Goal: Check status

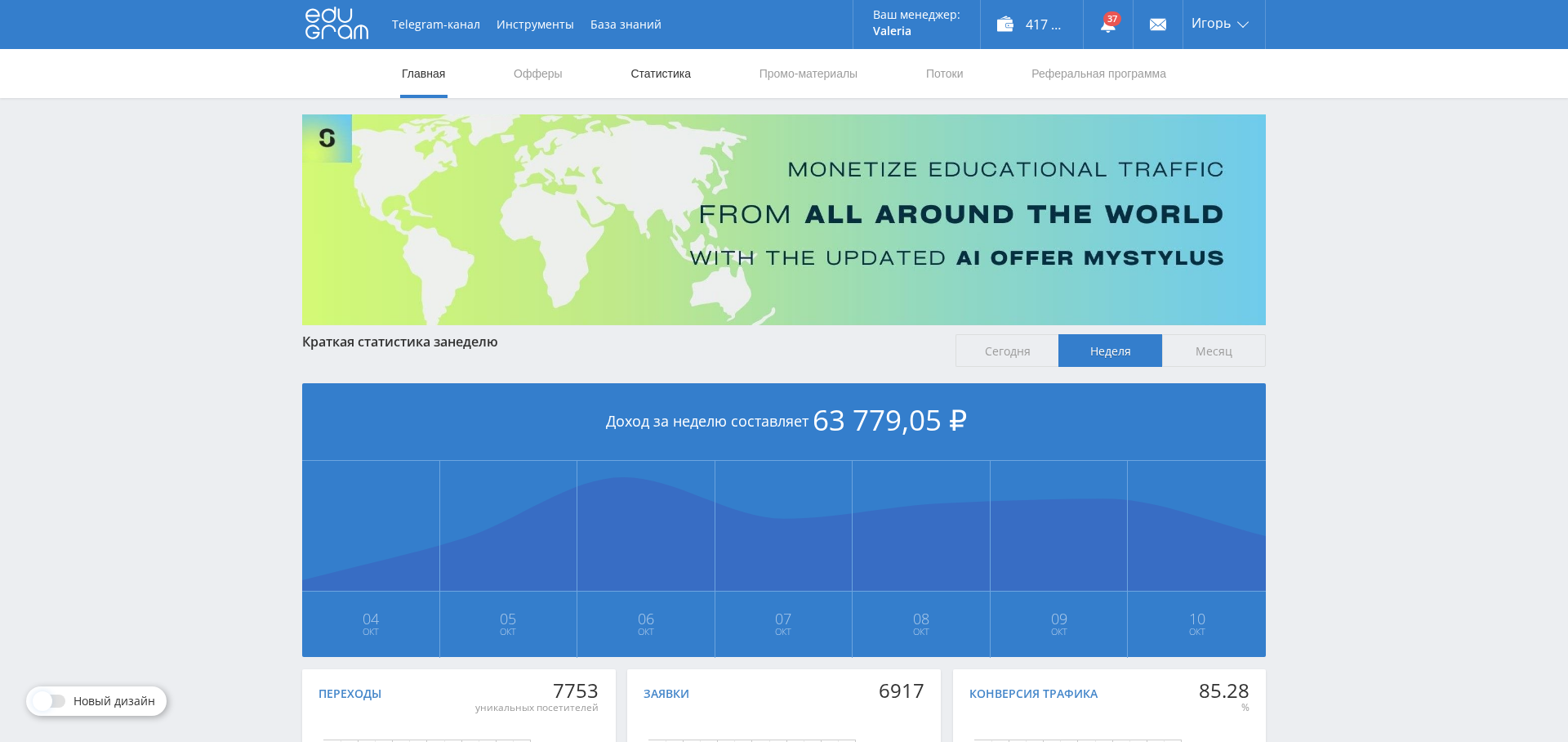
click at [659, 67] on link "Статистика" at bounding box center [661, 73] width 64 height 49
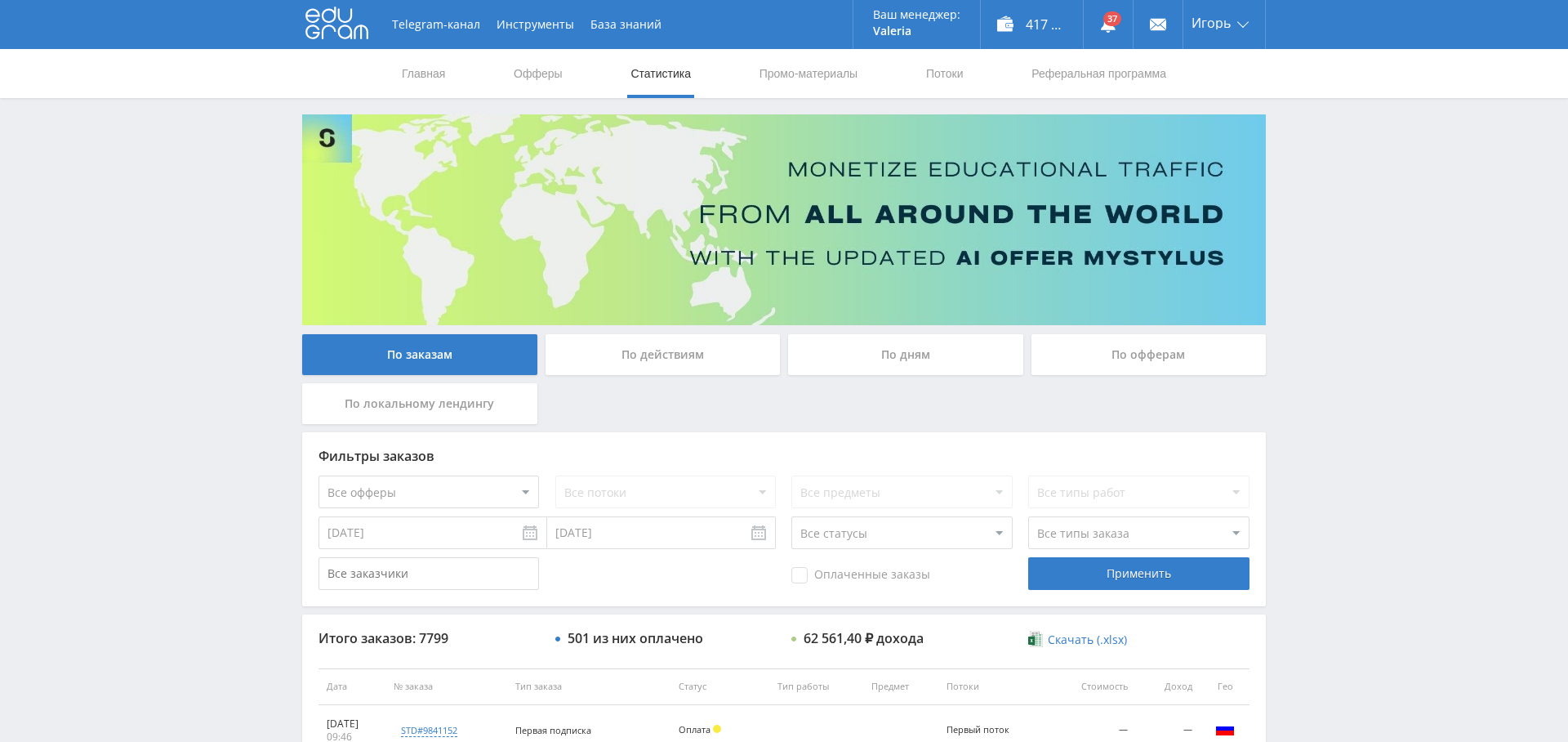
click at [927, 355] on div "По дням" at bounding box center [906, 354] width 236 height 41
click at [0, 0] on input "По дням" at bounding box center [0, 0] width 0 height 0
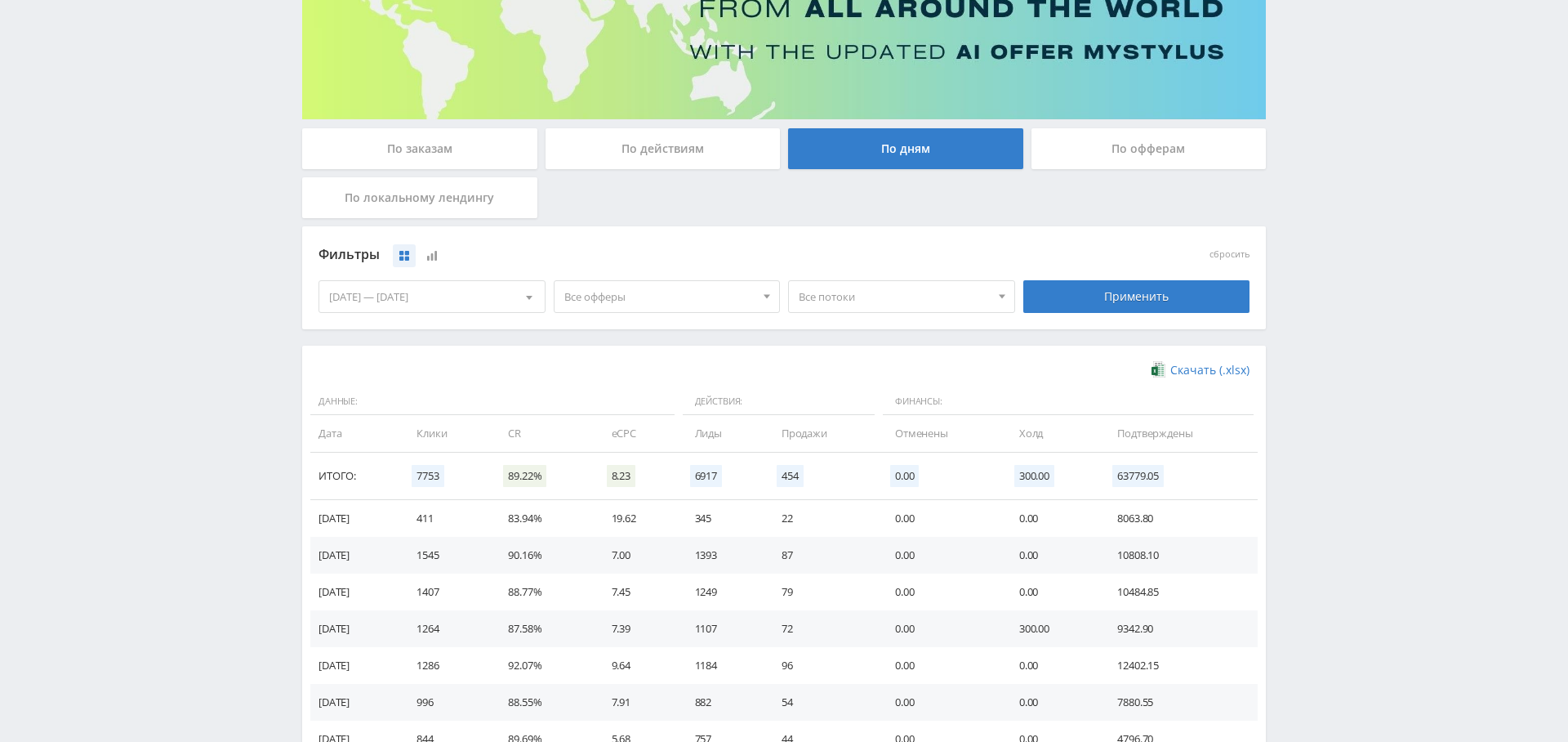
scroll to position [202, 0]
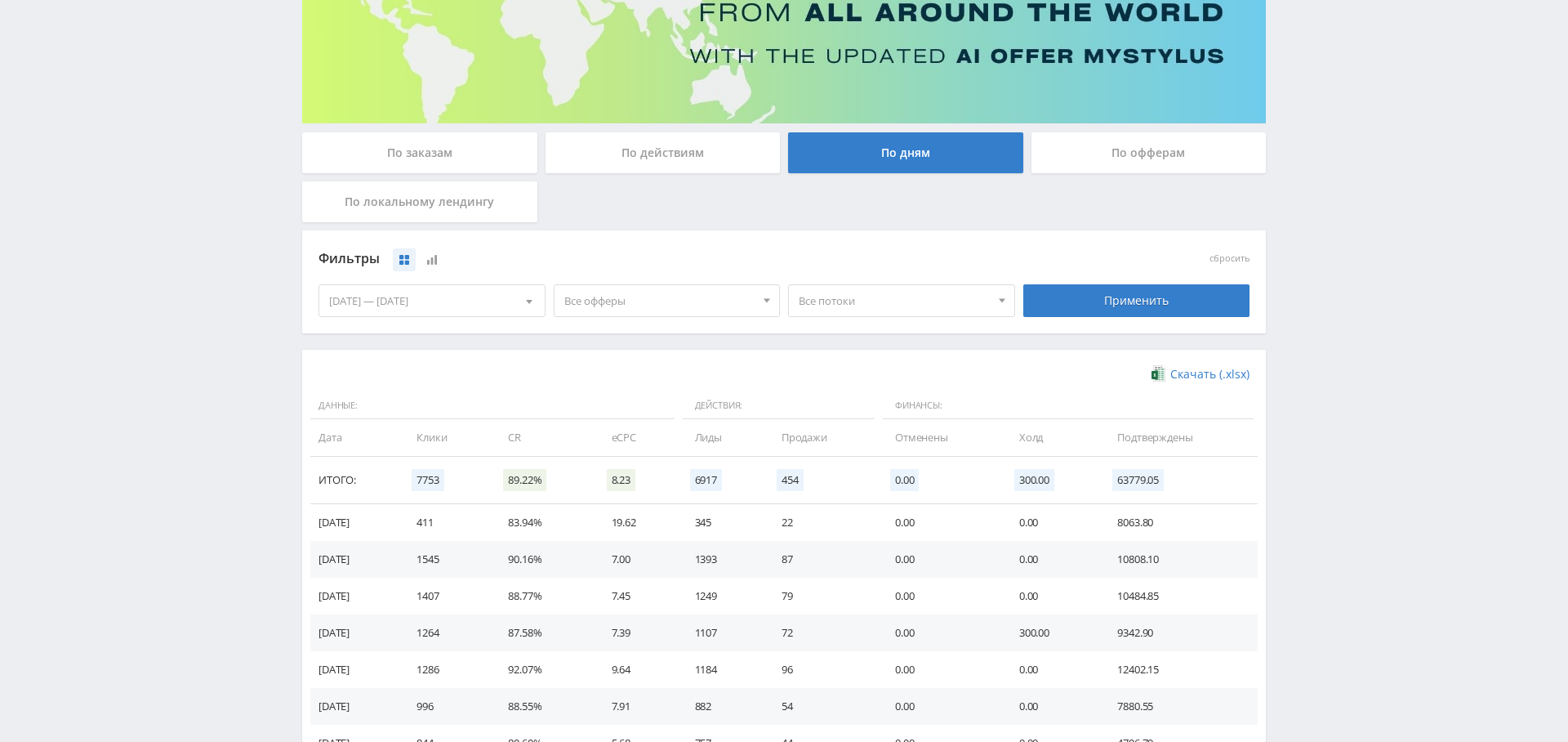
click at [672, 288] on span "Все офферы" at bounding box center [660, 301] width 191 height 31
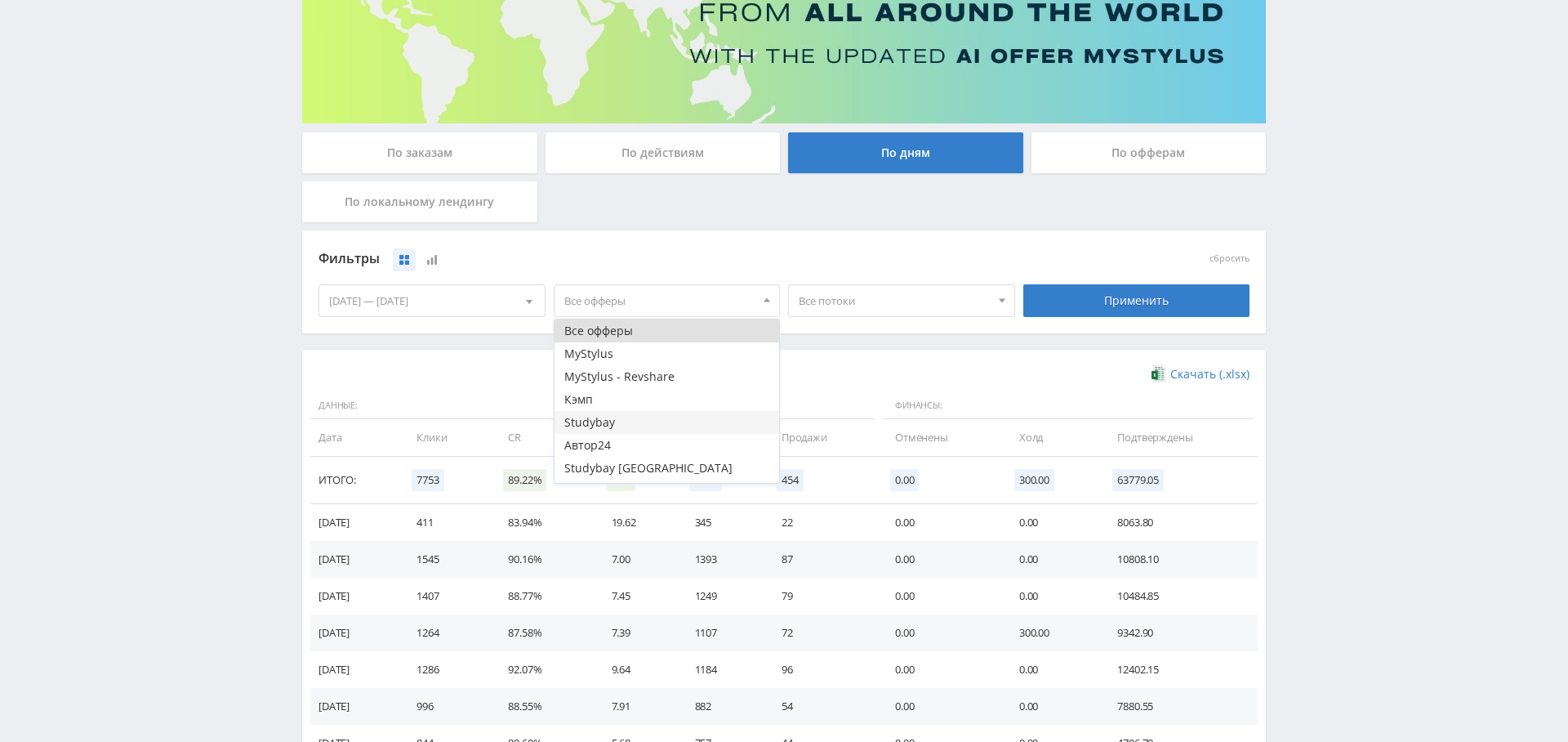
scroll to position [20, 0]
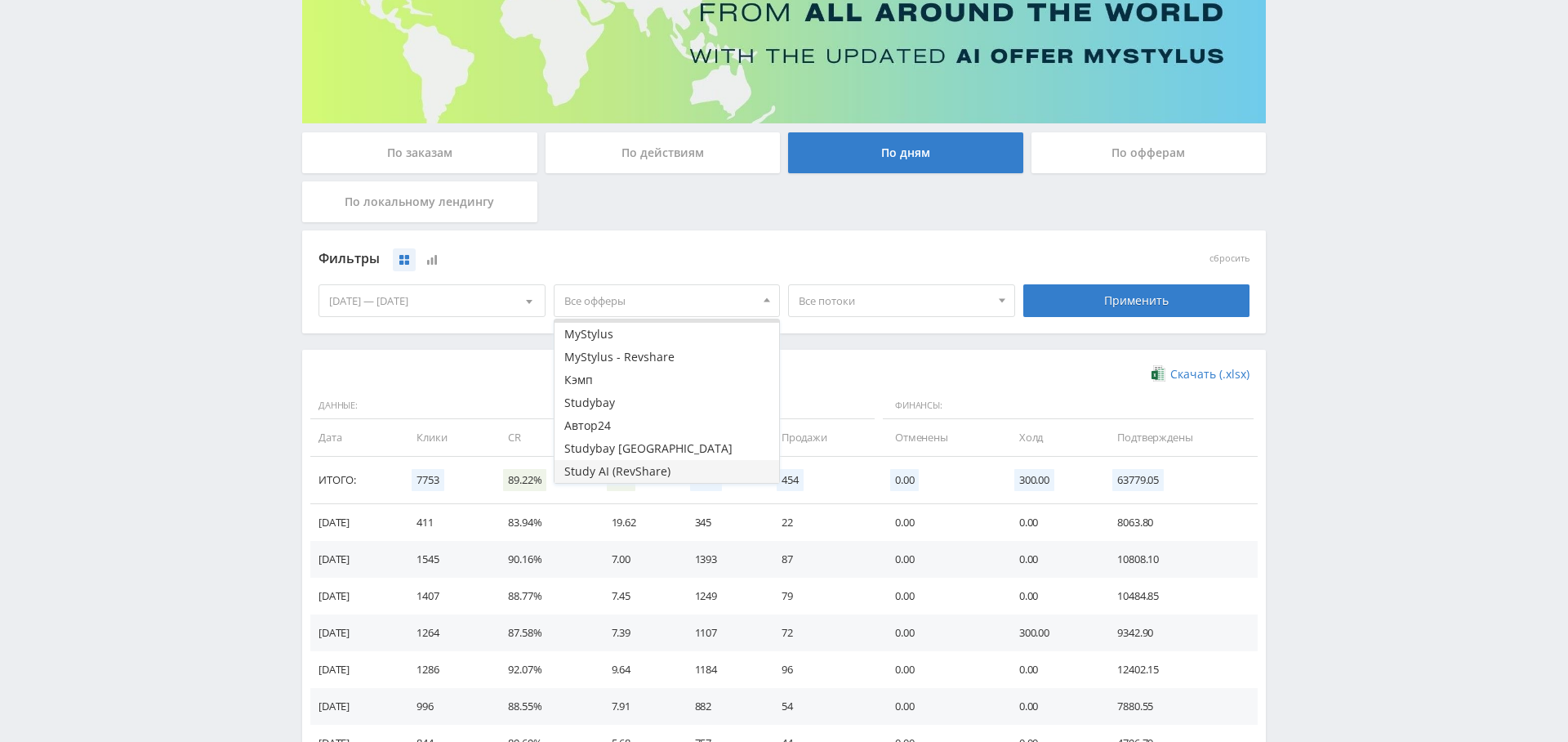
click at [650, 478] on button "Study AI (RevShare)" at bounding box center [667, 471] width 225 height 23
click at [1119, 293] on div "Применить" at bounding box center [1137, 301] width 227 height 32
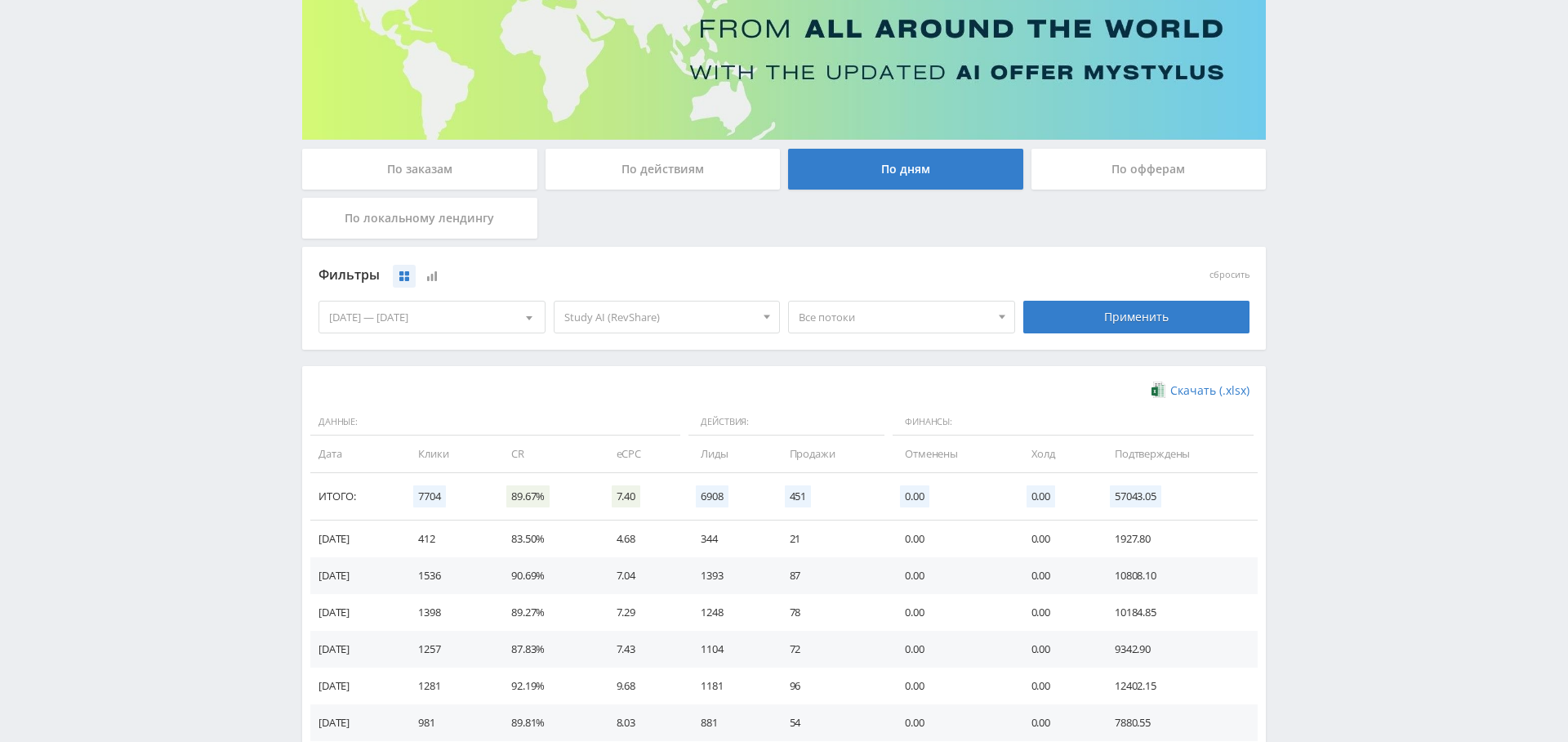
scroll to position [182, 0]
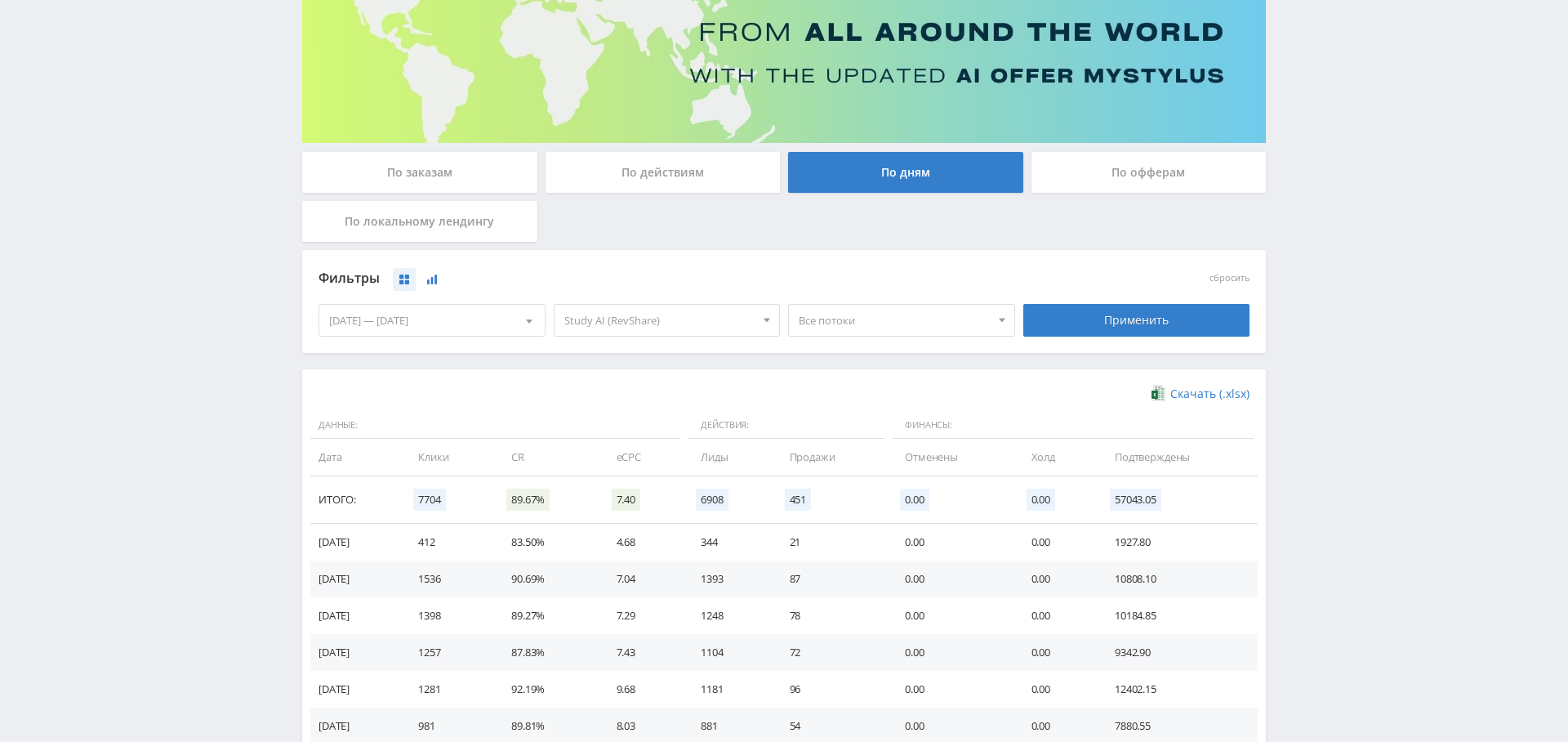
click at [437, 280] on icon at bounding box center [431, 278] width 9 height 9
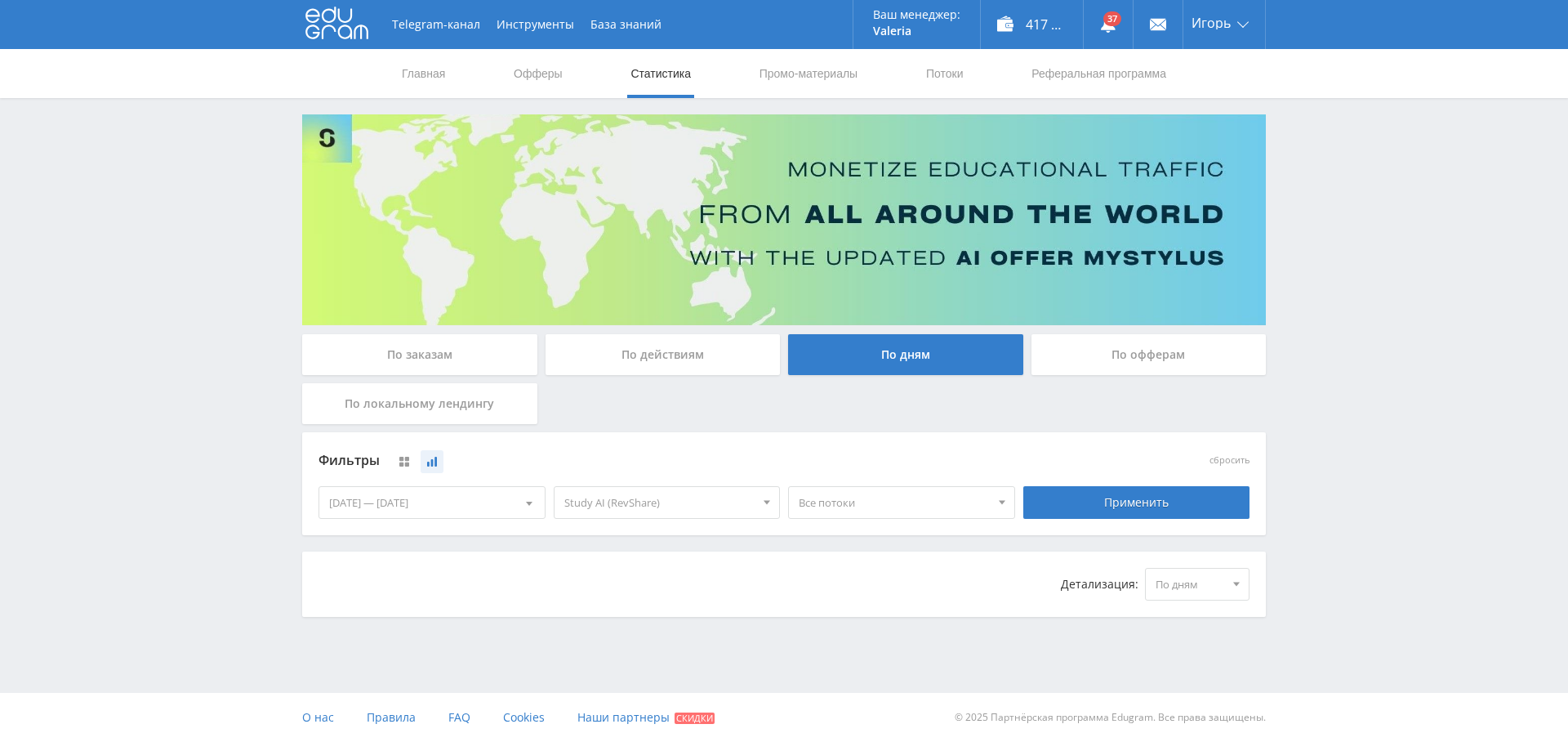
scroll to position [0, 0]
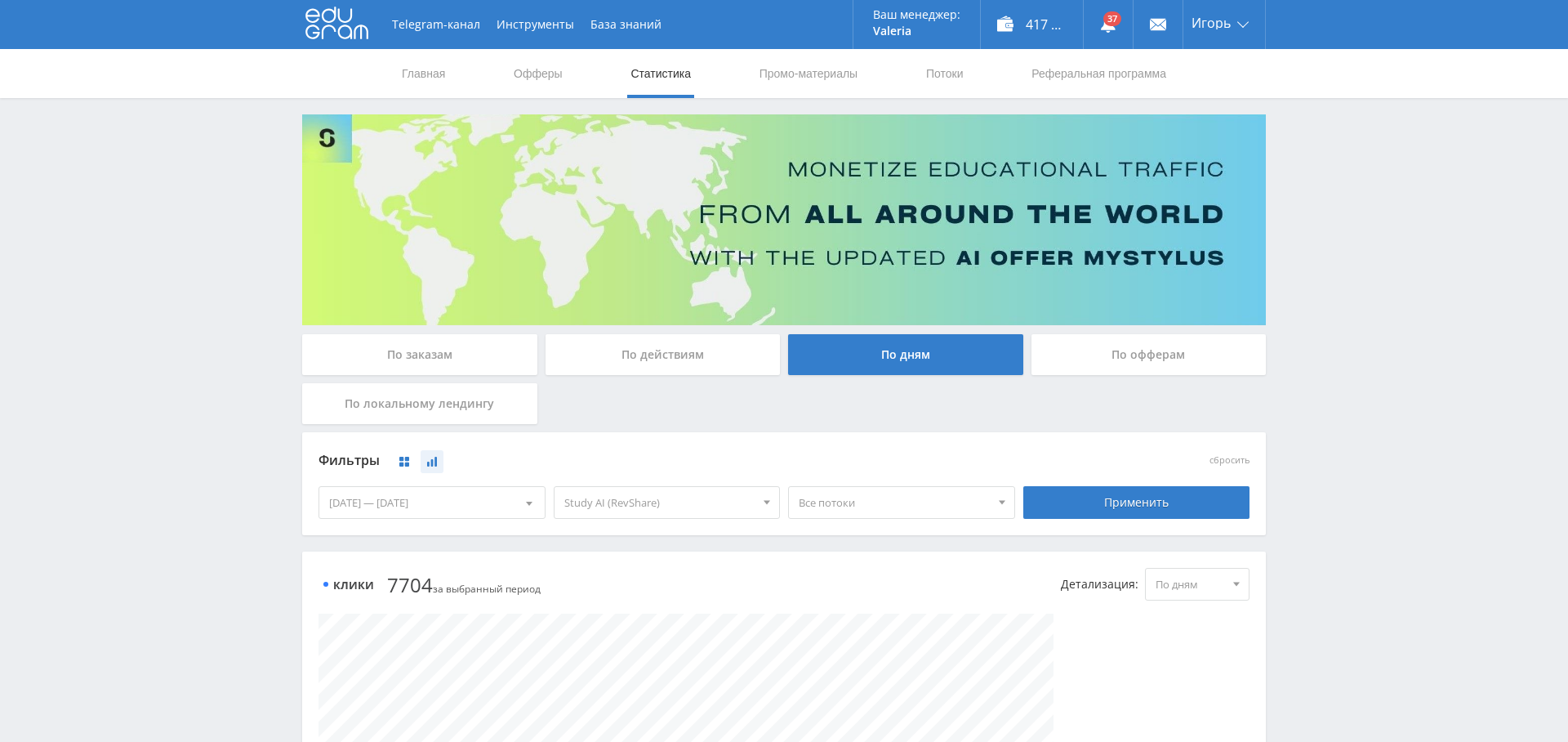
click at [407, 457] on icon at bounding box center [404, 461] width 9 height 9
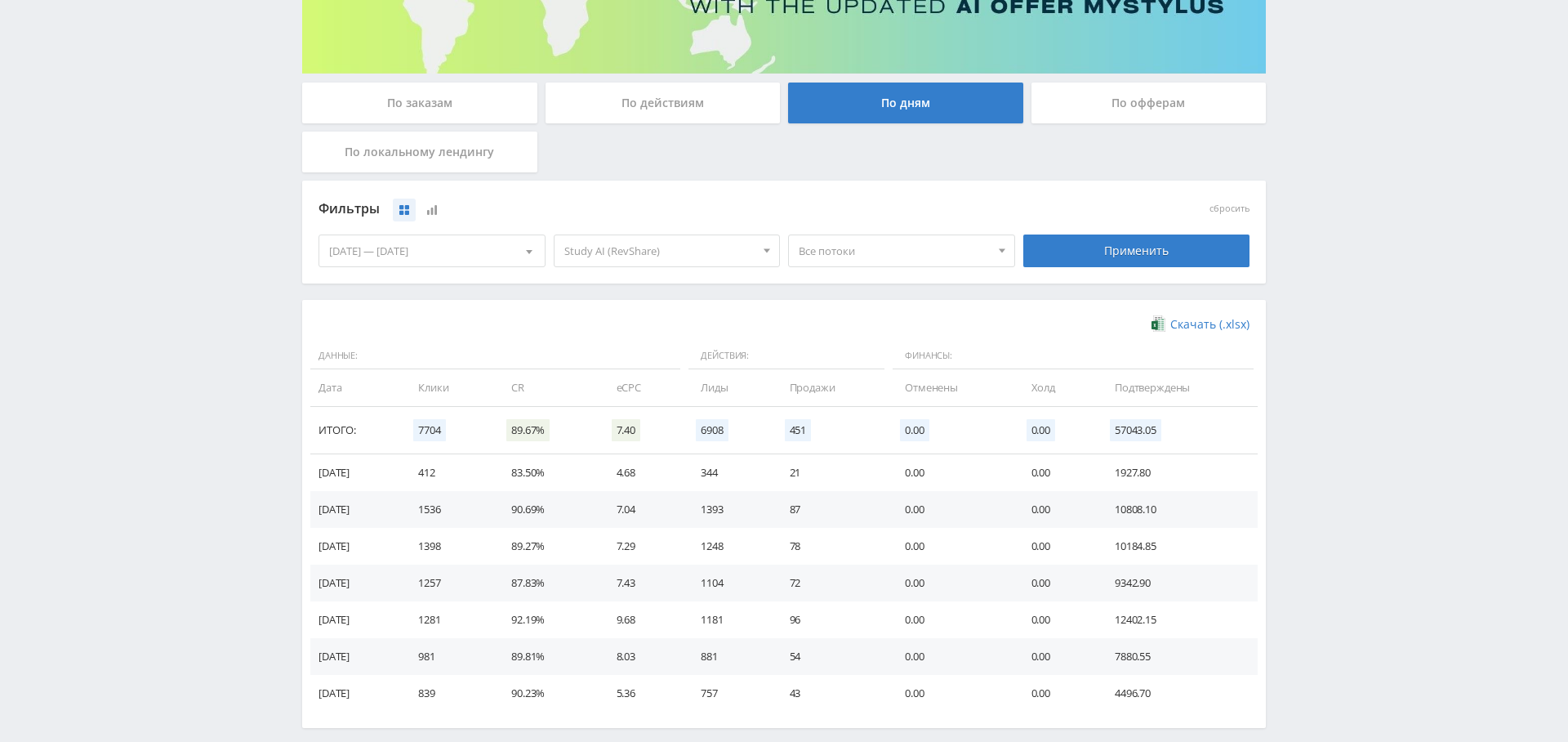
scroll to position [247, 0]
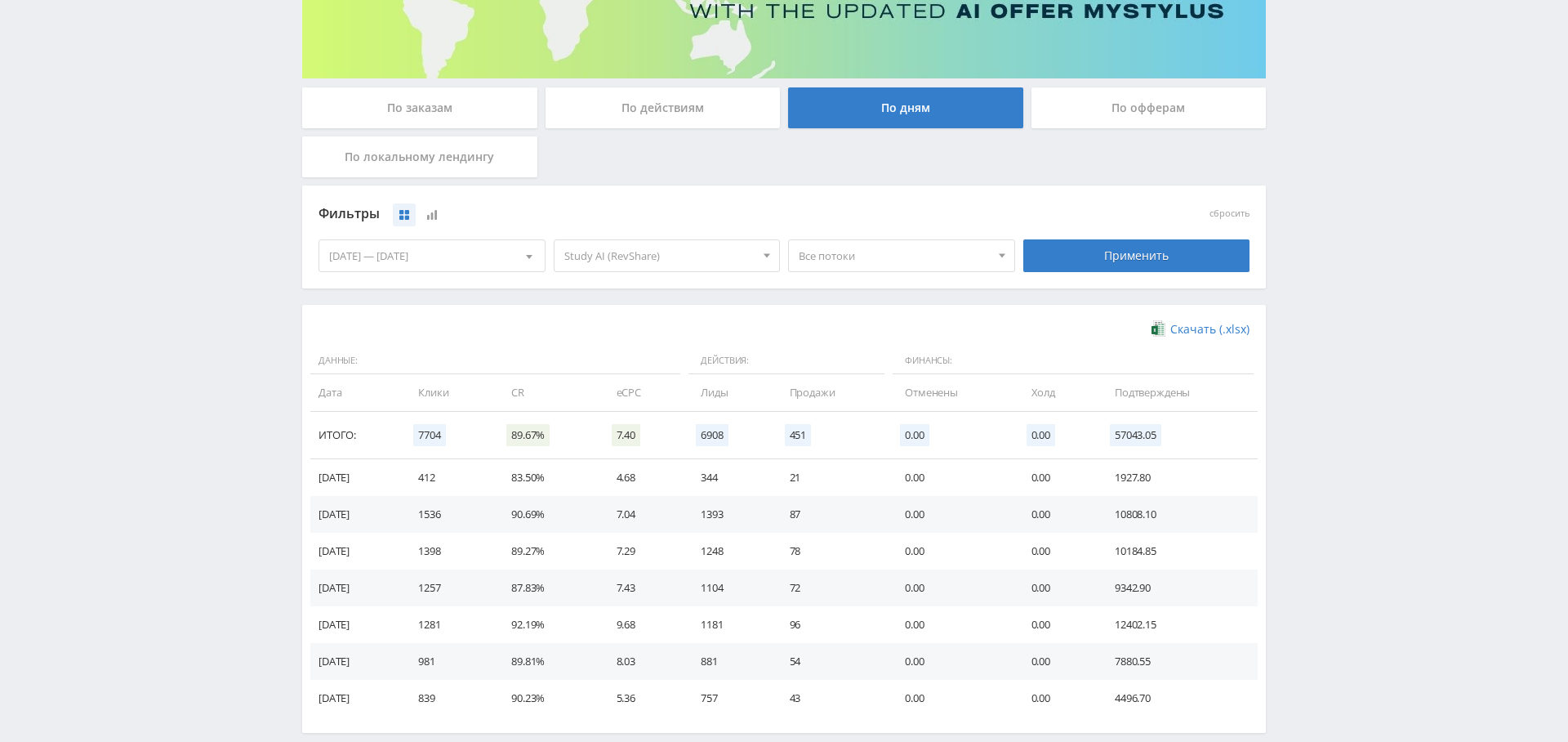
click at [434, 216] on icon at bounding box center [431, 214] width 9 height 9
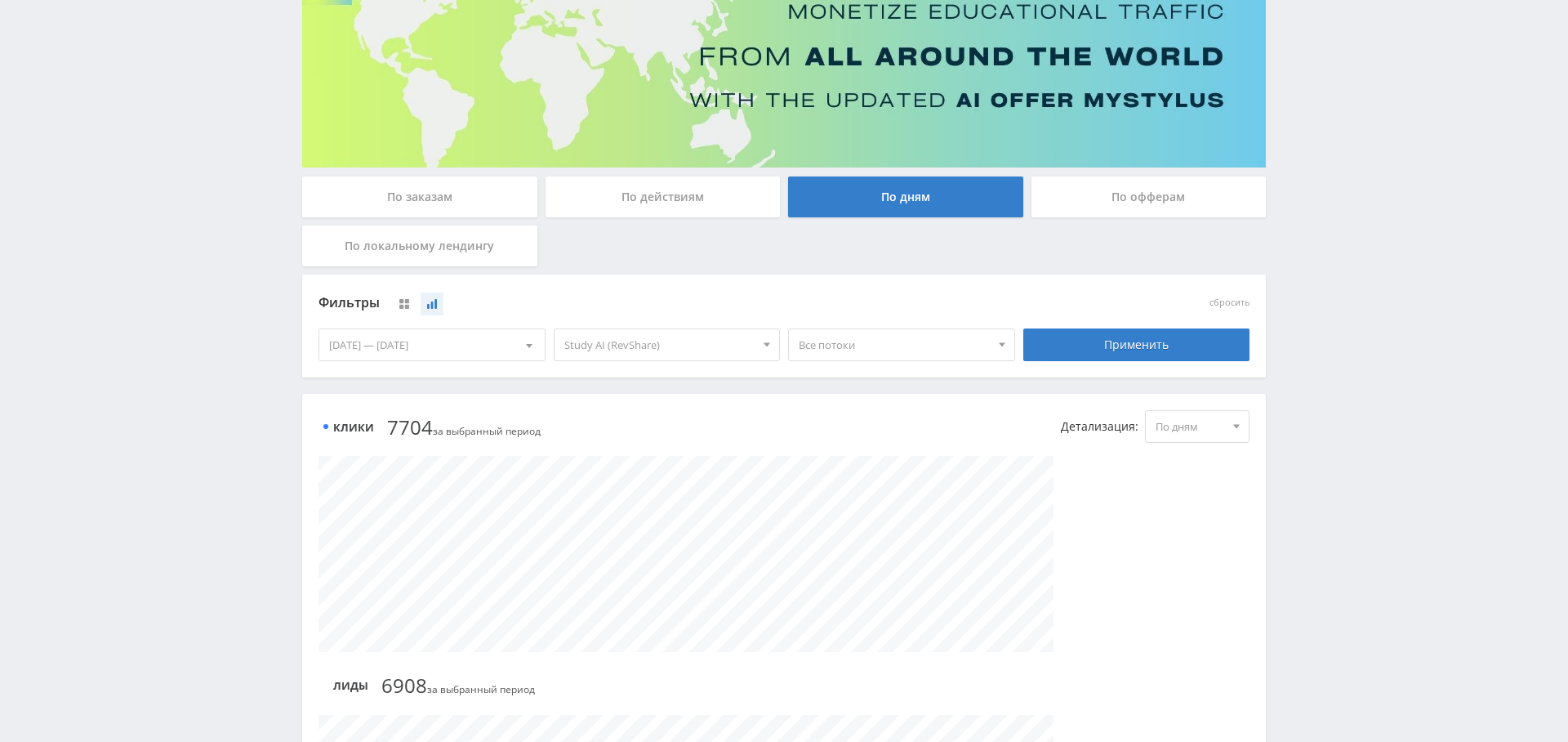
scroll to position [187, 0]
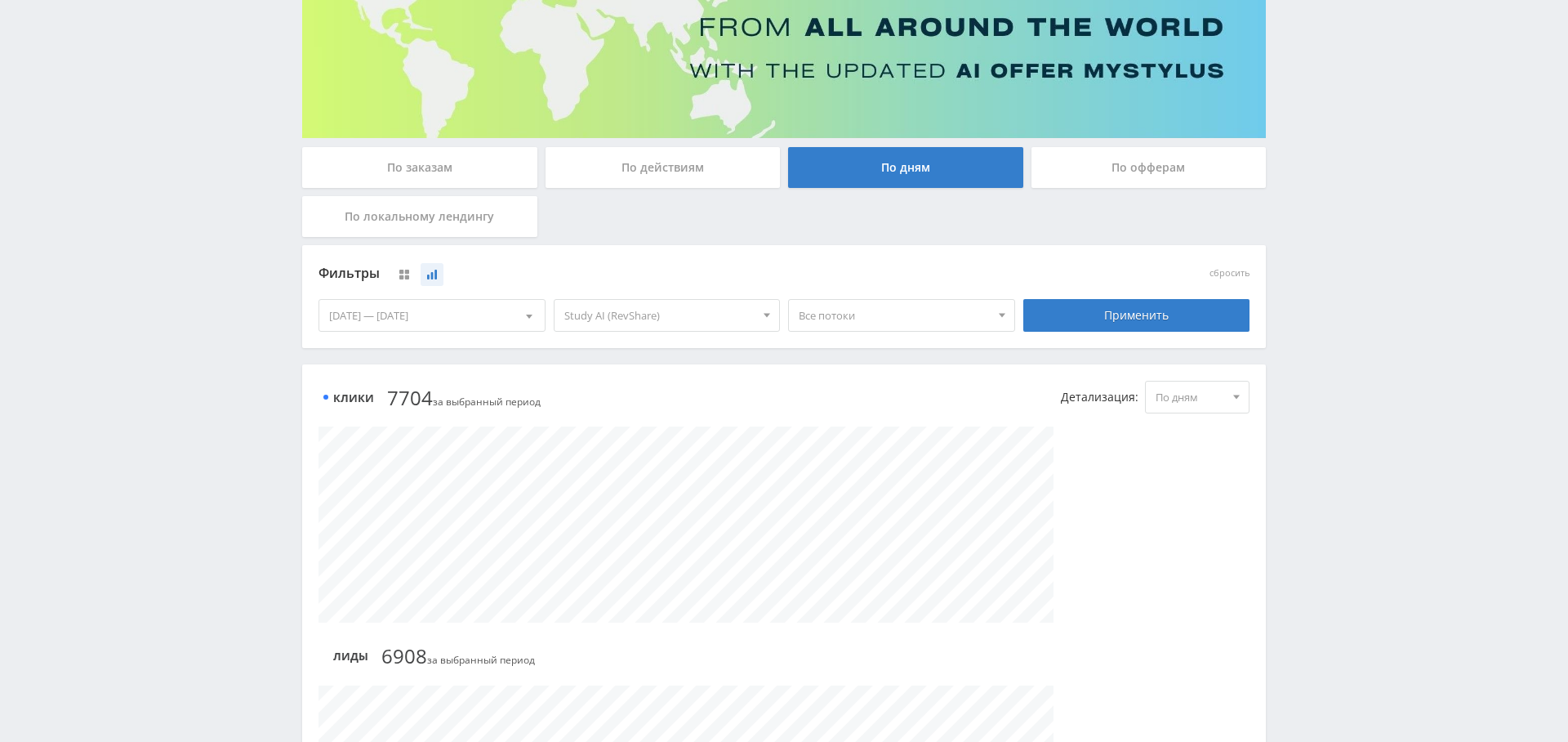
click at [522, 318] on div at bounding box center [529, 315] width 31 height 31
click at [439, 350] on button "Период" at bounding box center [416, 349] width 51 height 32
click at [386, 468] on button "6 месяцев" at bounding box center [432, 475] width 225 height 22
click at [1180, 400] on span "По дням" at bounding box center [1190, 397] width 68 height 31
click at [1197, 451] on button "По неделям" at bounding box center [1197, 450] width 103 height 23
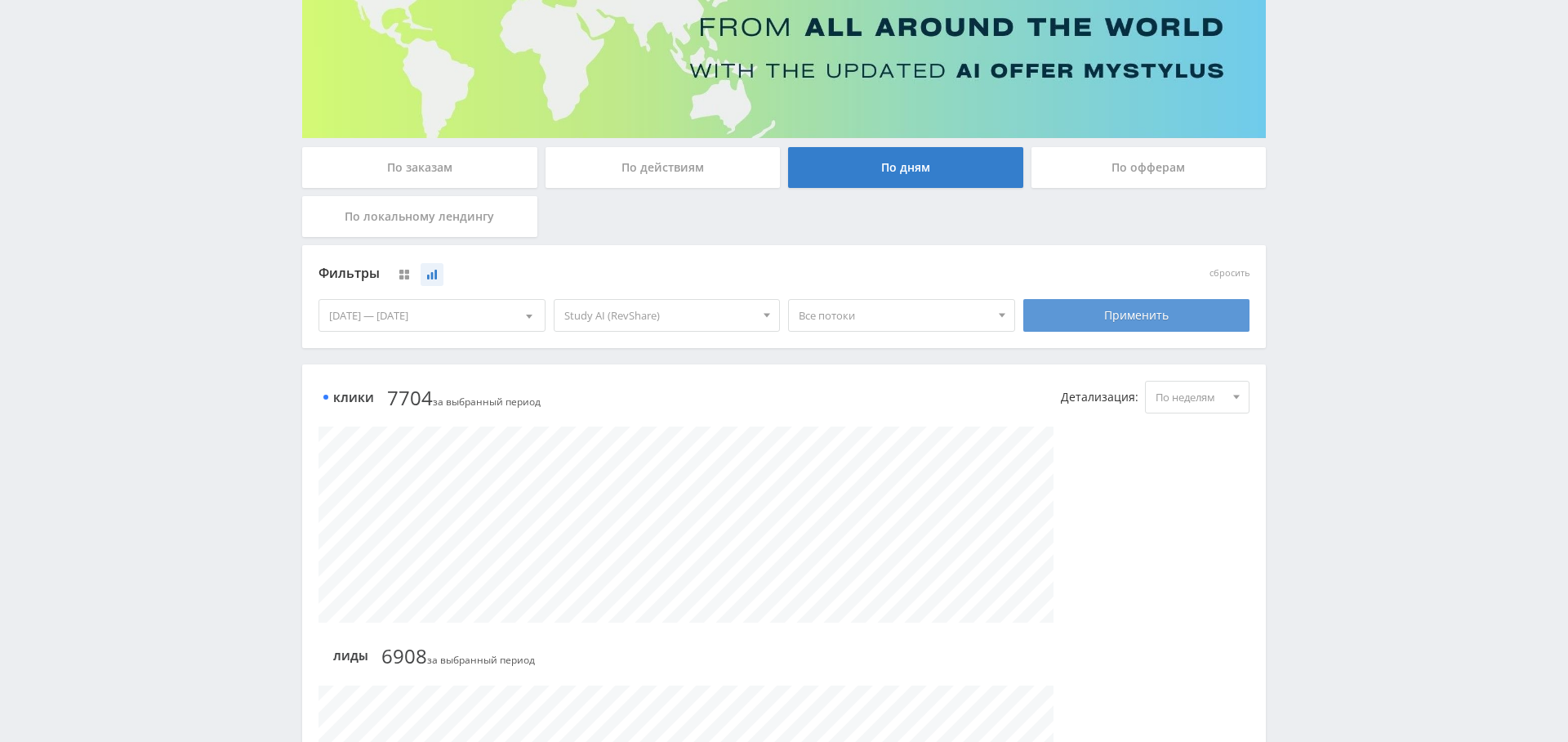
click at [1146, 317] on div "Применить" at bounding box center [1137, 315] width 227 height 32
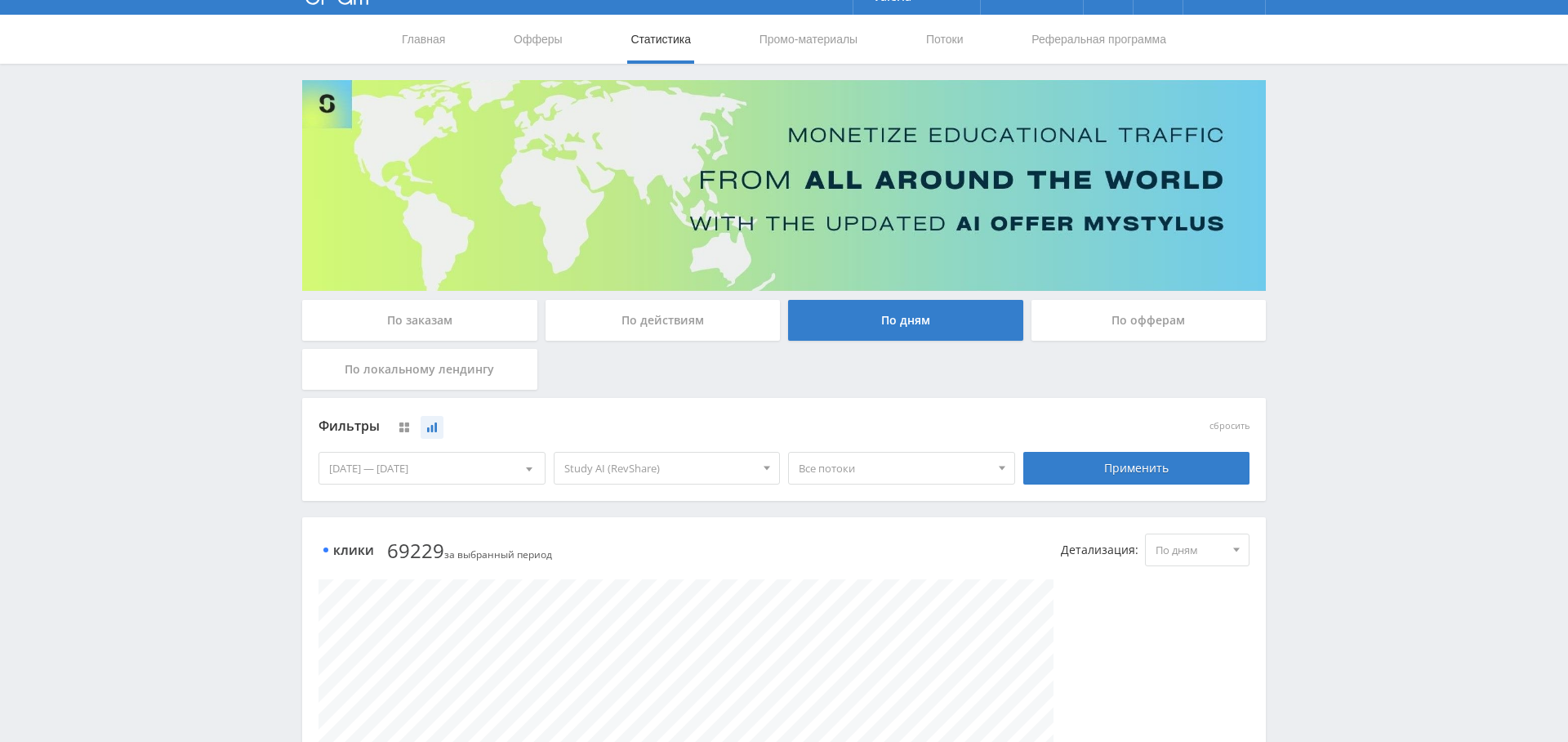
scroll to position [0, 0]
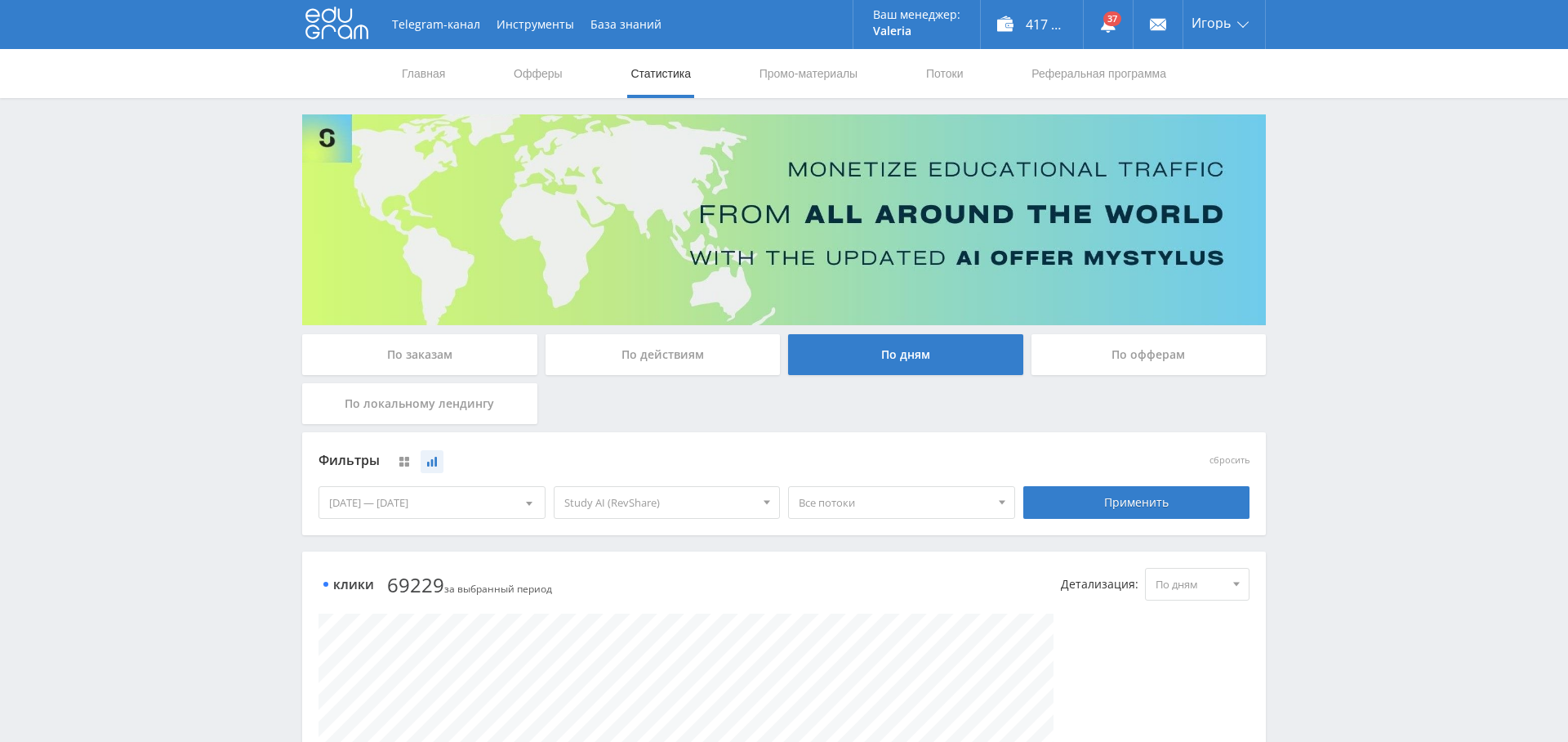
click at [475, 501] on div "[DATE] — [DATE]" at bounding box center [432, 502] width 225 height 31
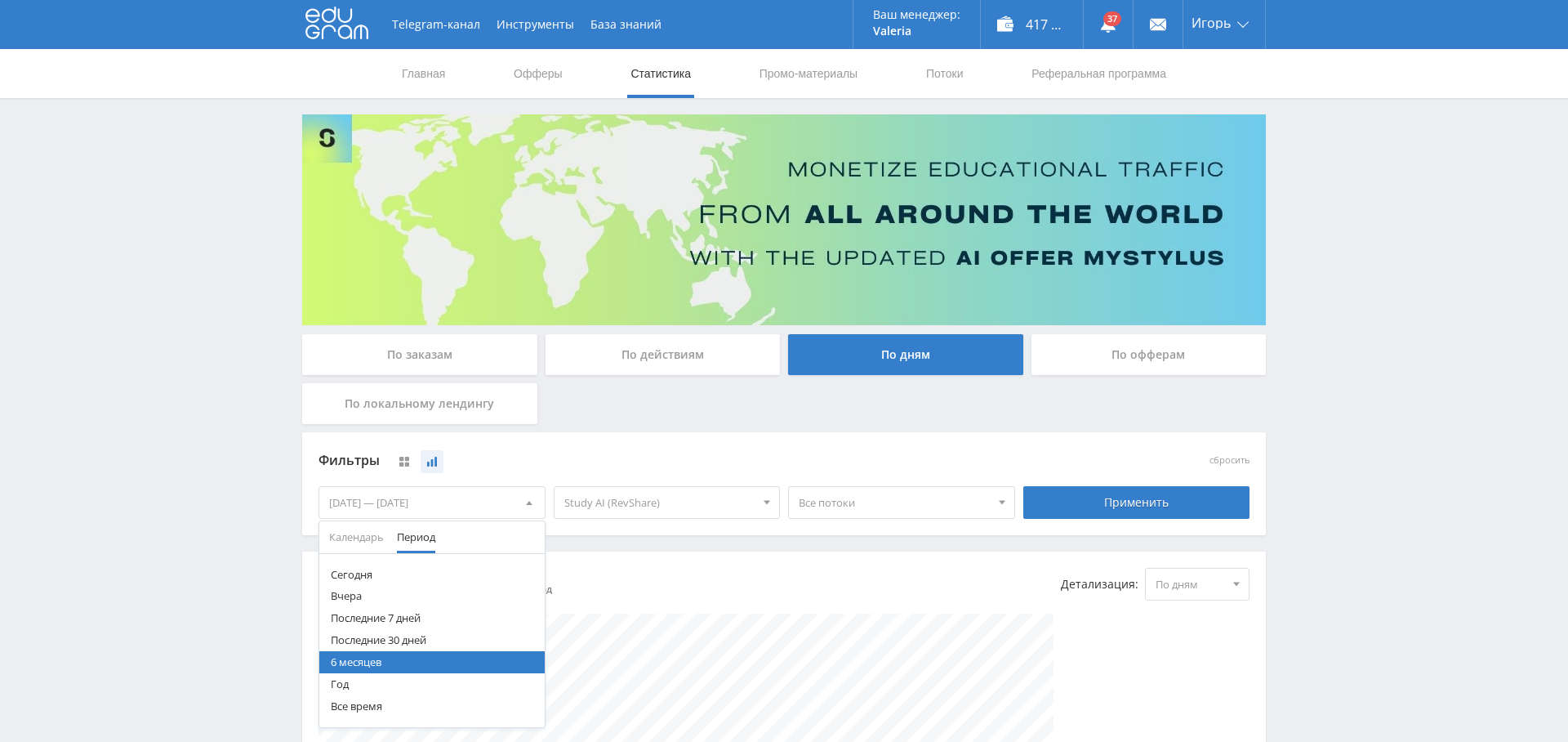
click at [424, 642] on button "Последние 30 дней" at bounding box center [432, 640] width 225 height 22
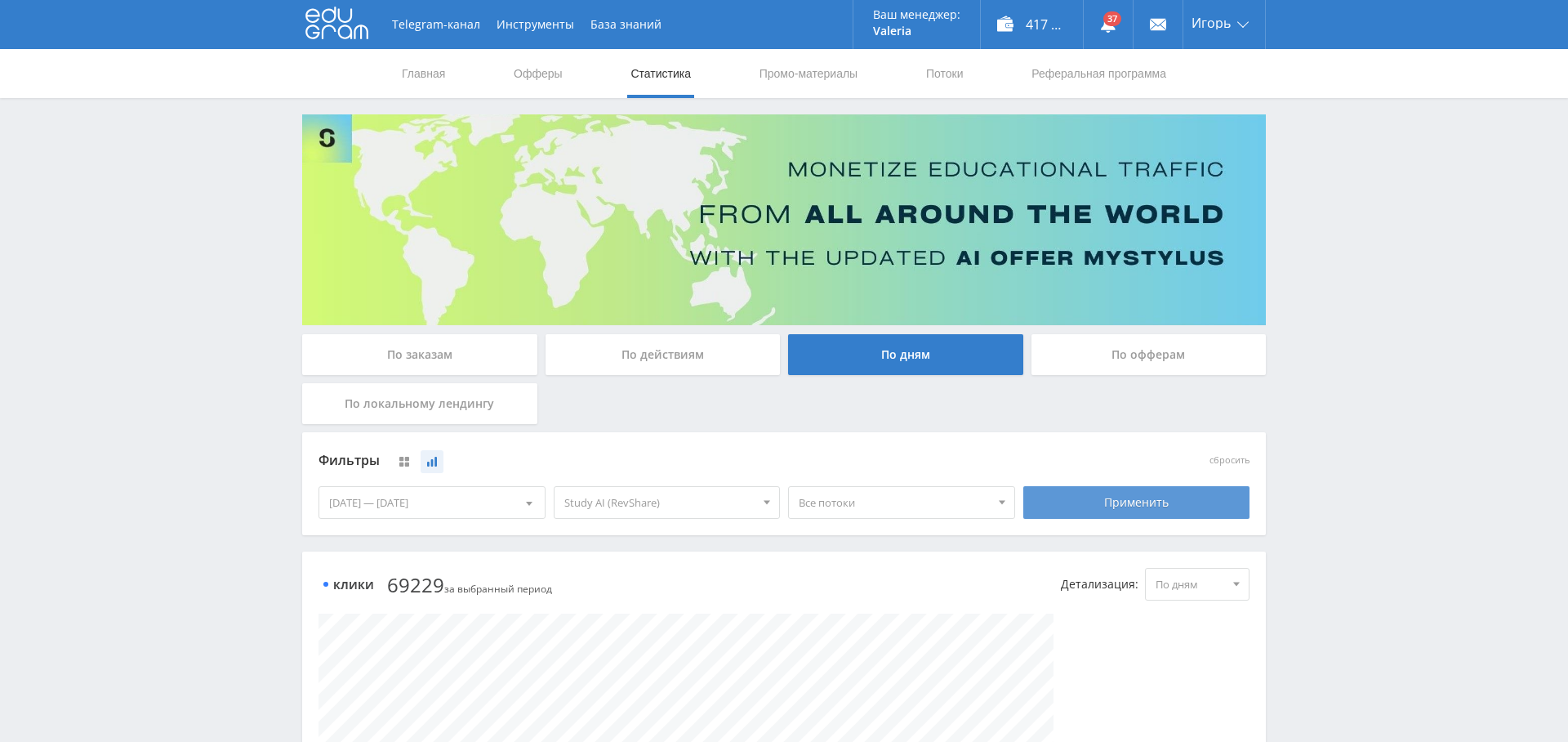
click at [1162, 501] on div "Применить" at bounding box center [1137, 502] width 227 height 32
click at [409, 464] on icon at bounding box center [404, 461] width 9 height 9
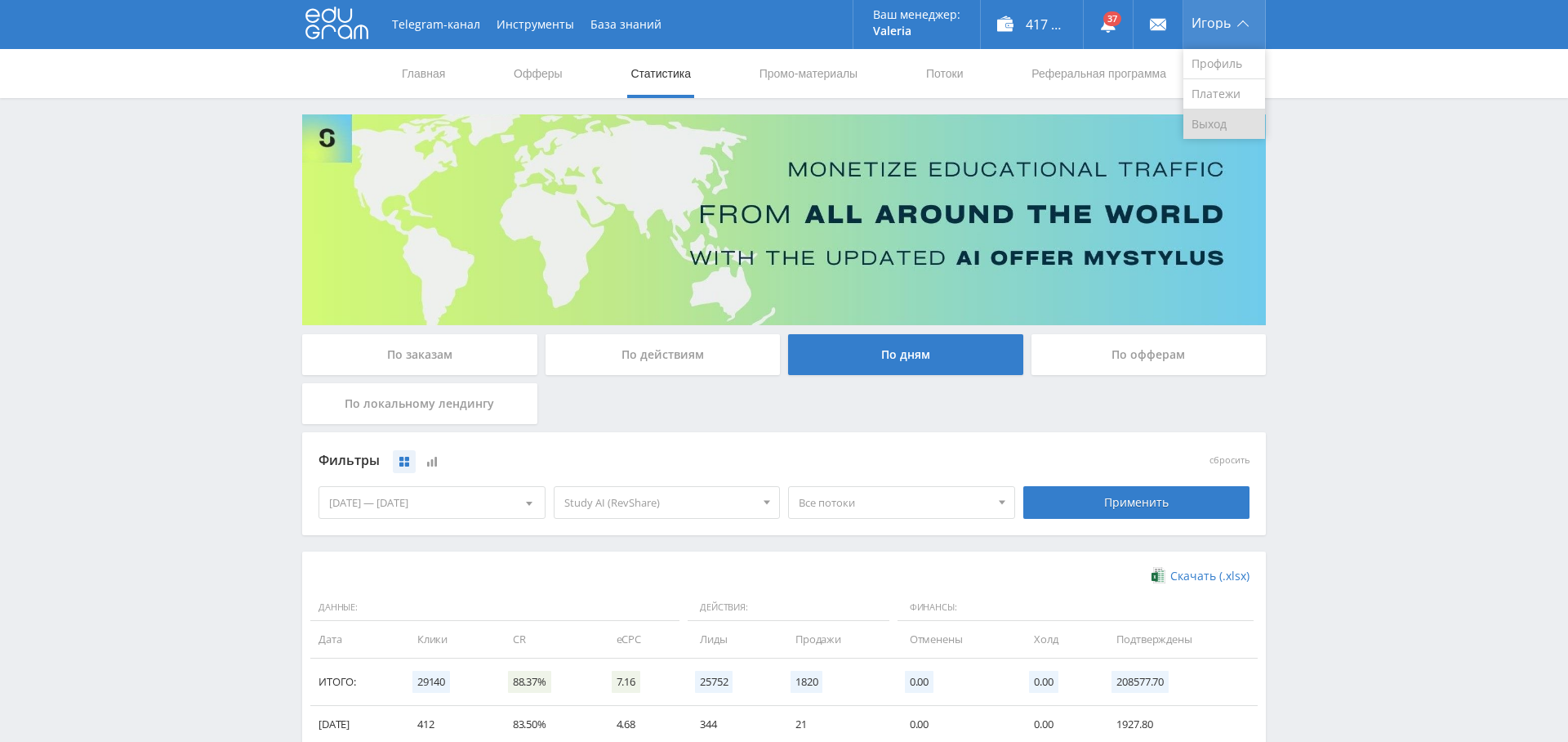
click at [1233, 125] on link "Выход" at bounding box center [1224, 124] width 82 height 29
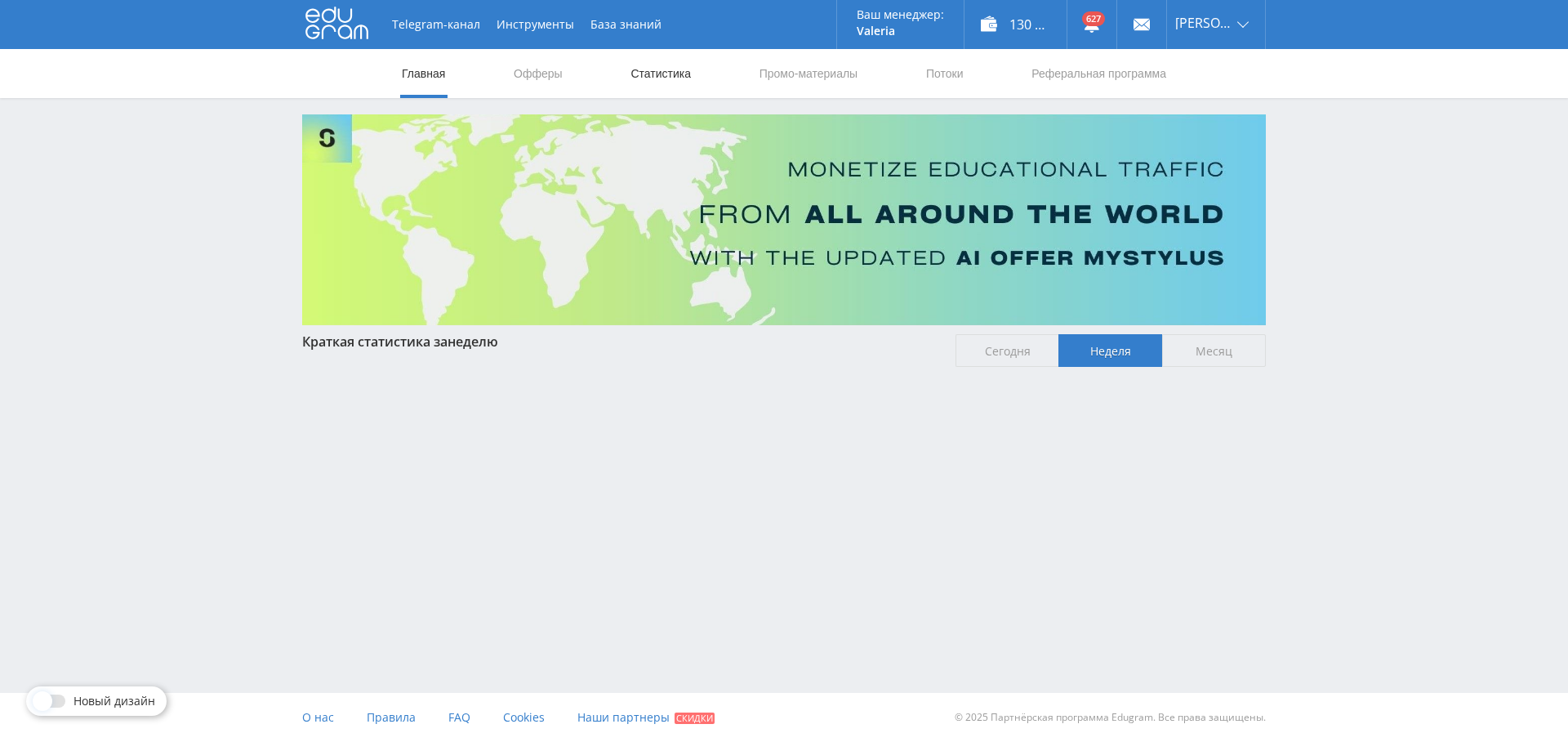
click at [673, 73] on link "Статистика" at bounding box center [661, 73] width 64 height 49
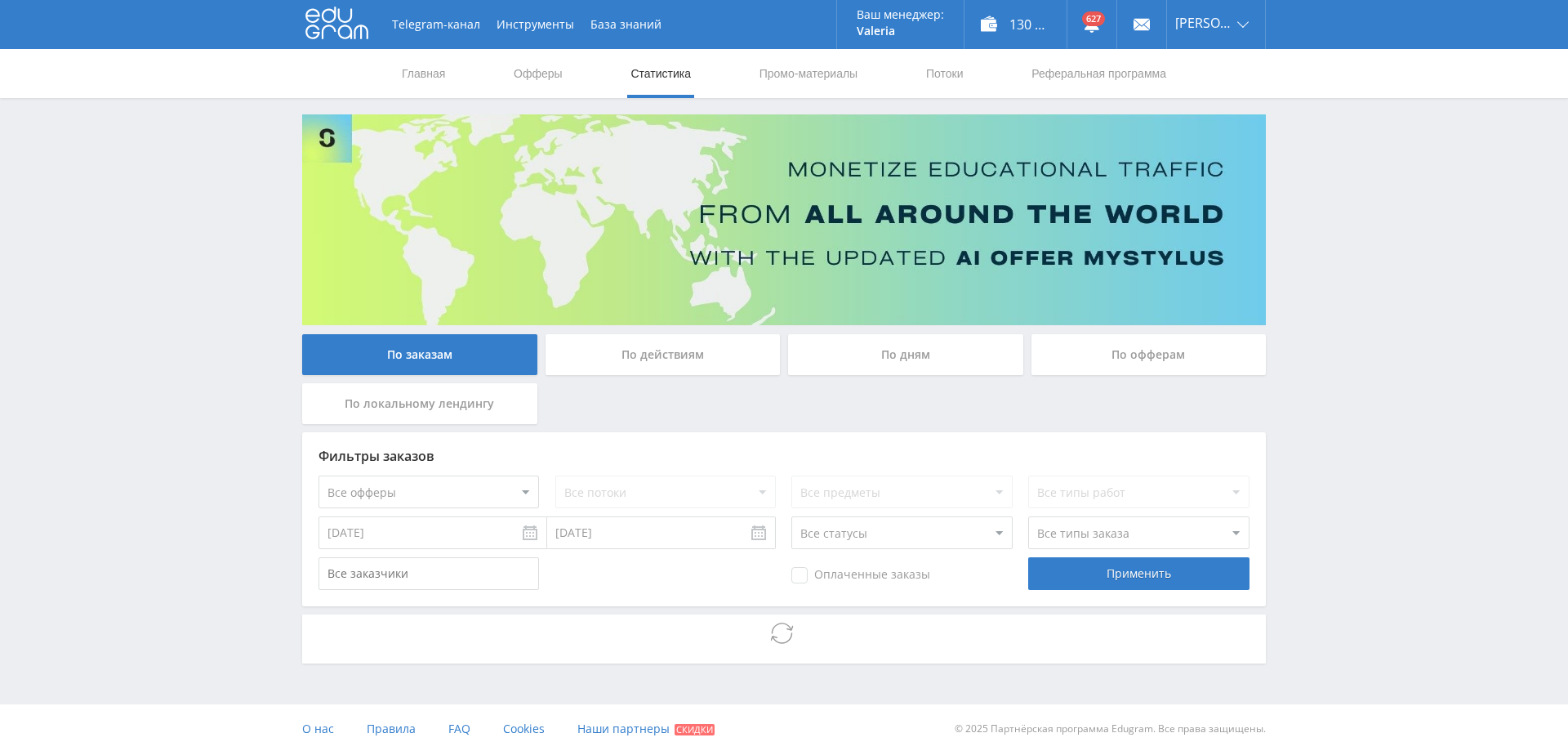
click at [908, 360] on div "По дням" at bounding box center [906, 354] width 236 height 41
click at [0, 0] on input "По дням" at bounding box center [0, 0] width 0 height 0
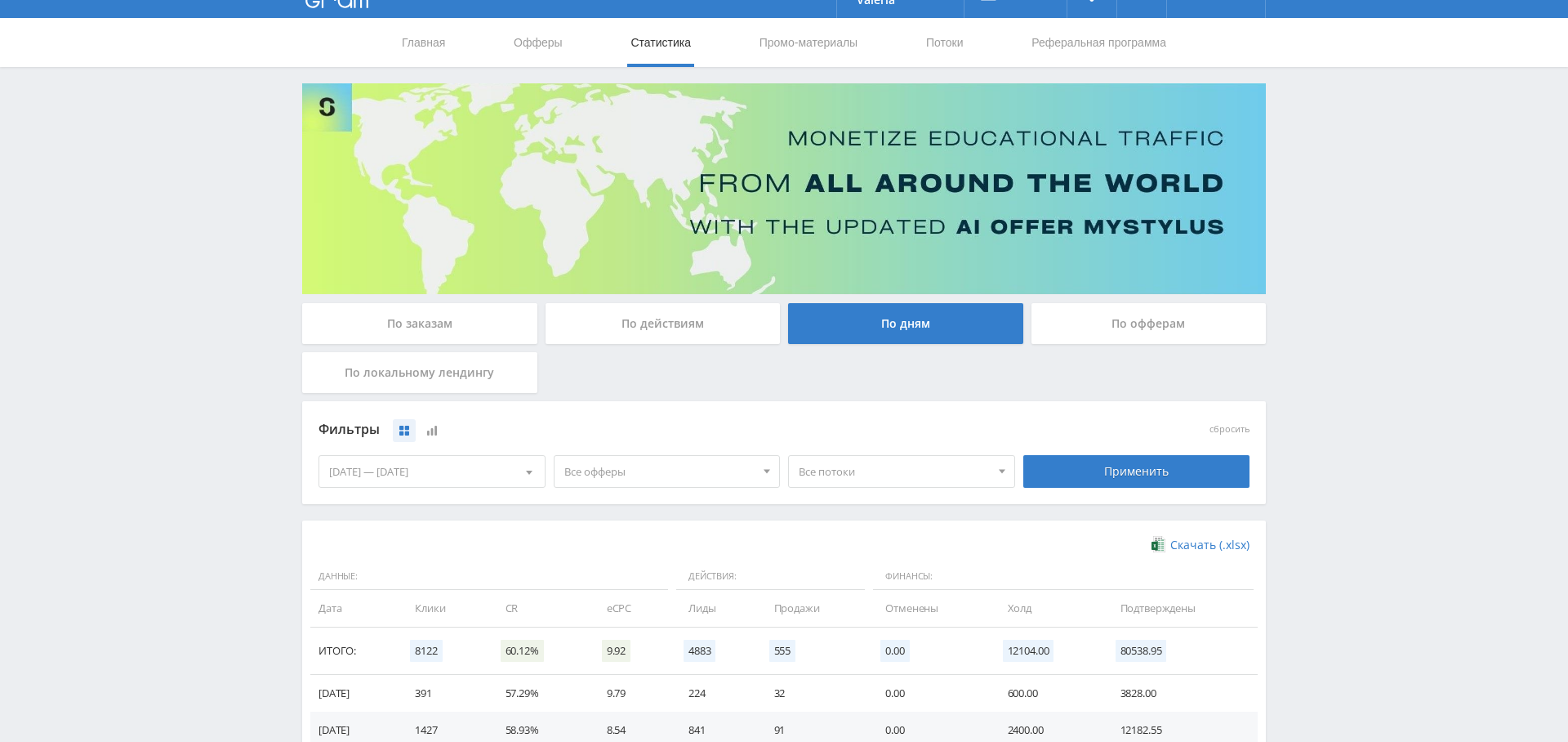
scroll to position [23, 0]
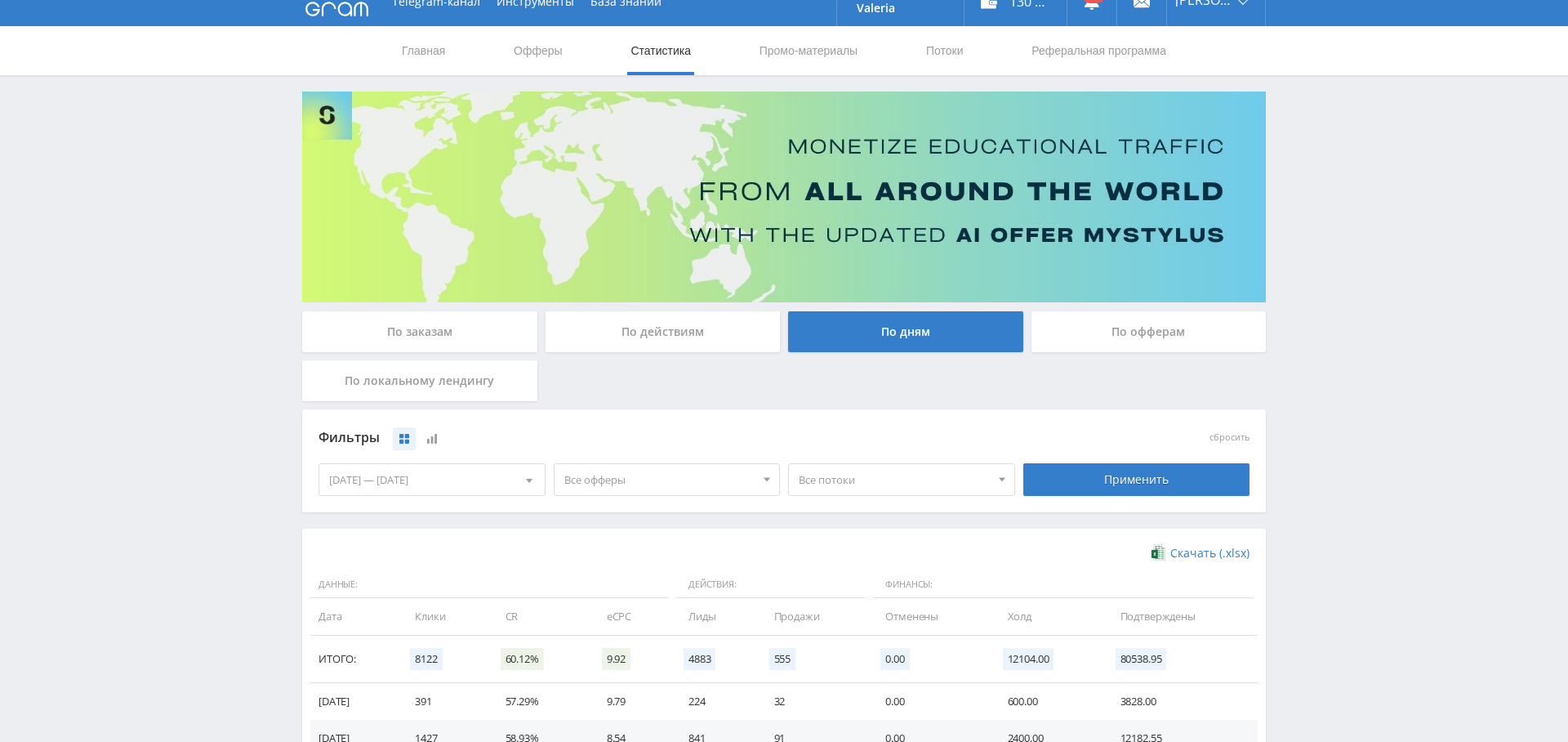
click at [640, 488] on span "Все офферы" at bounding box center [660, 479] width 191 height 31
click at [615, 585] on button "Кэмп" at bounding box center [667, 578] width 225 height 23
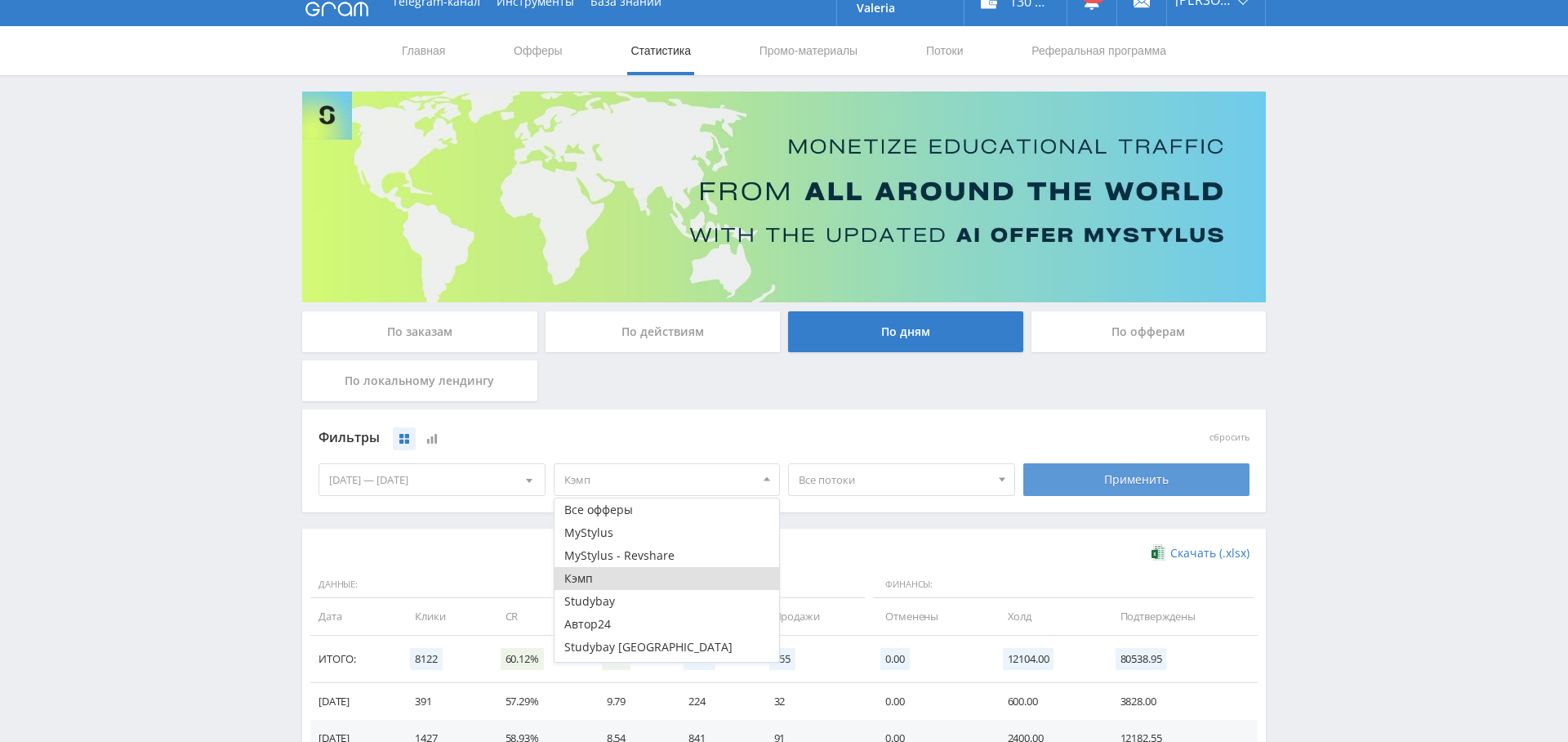
click at [1089, 475] on div "Применить" at bounding box center [1137, 480] width 227 height 32
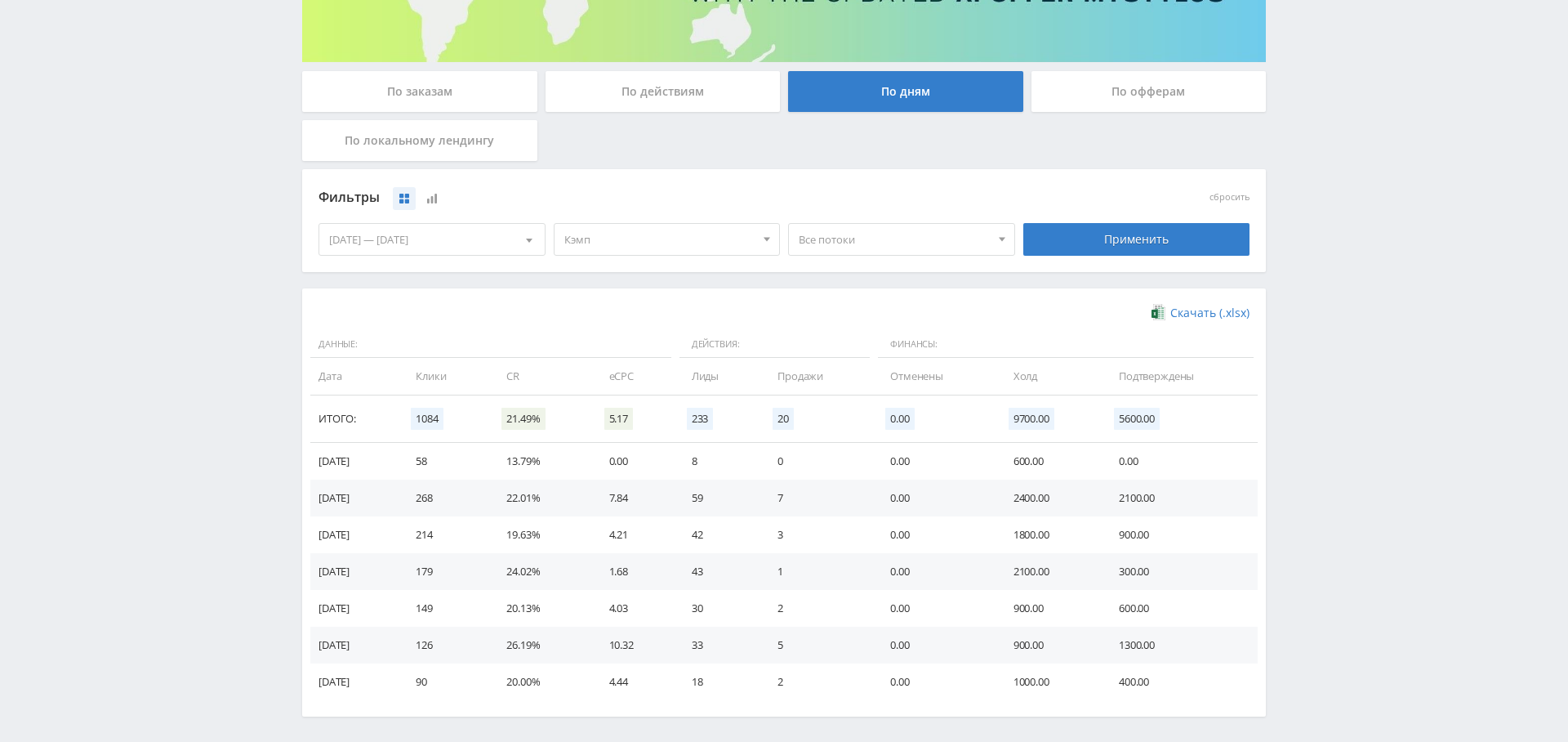
scroll to position [260, 0]
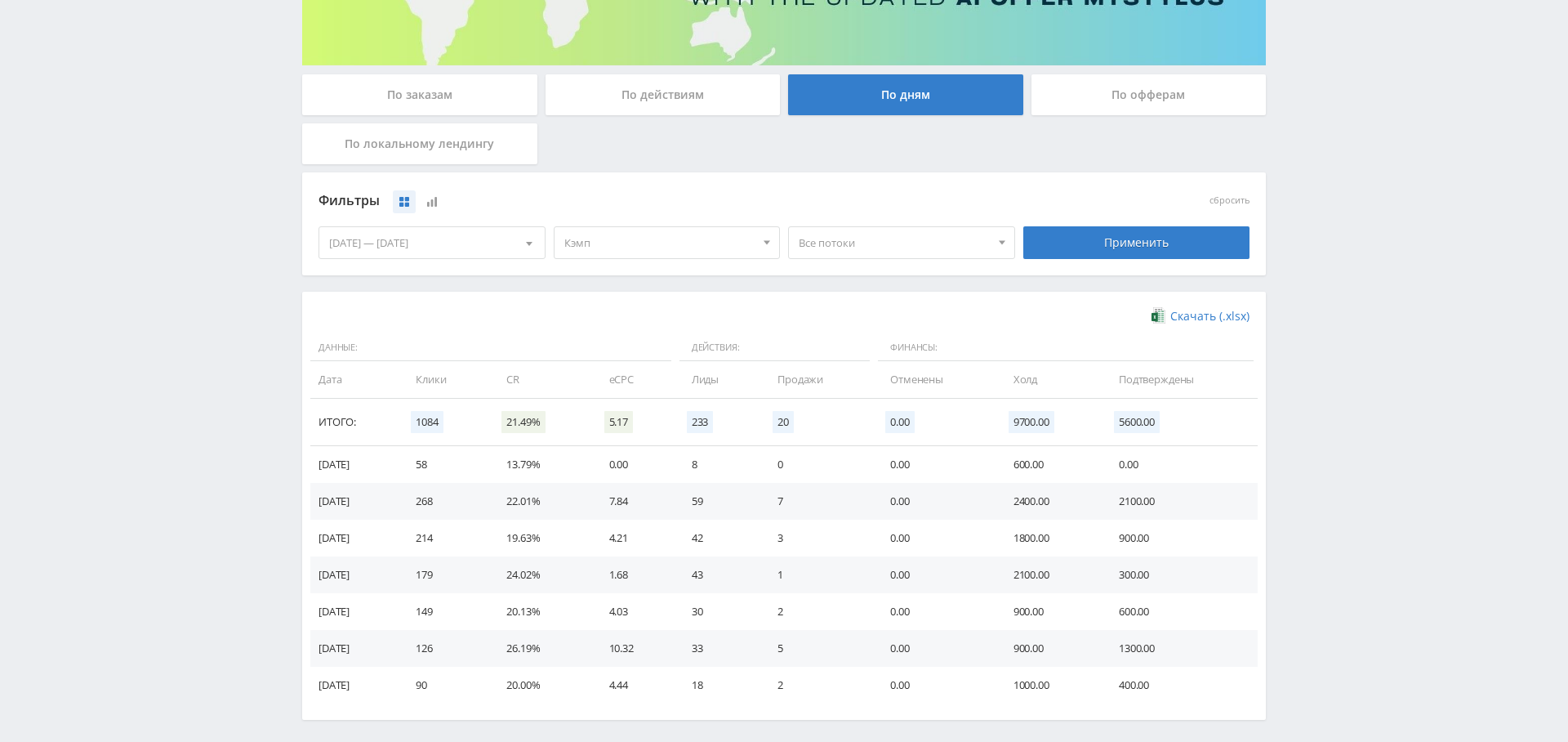
click at [625, 255] on span "Кэмп" at bounding box center [660, 242] width 191 height 31
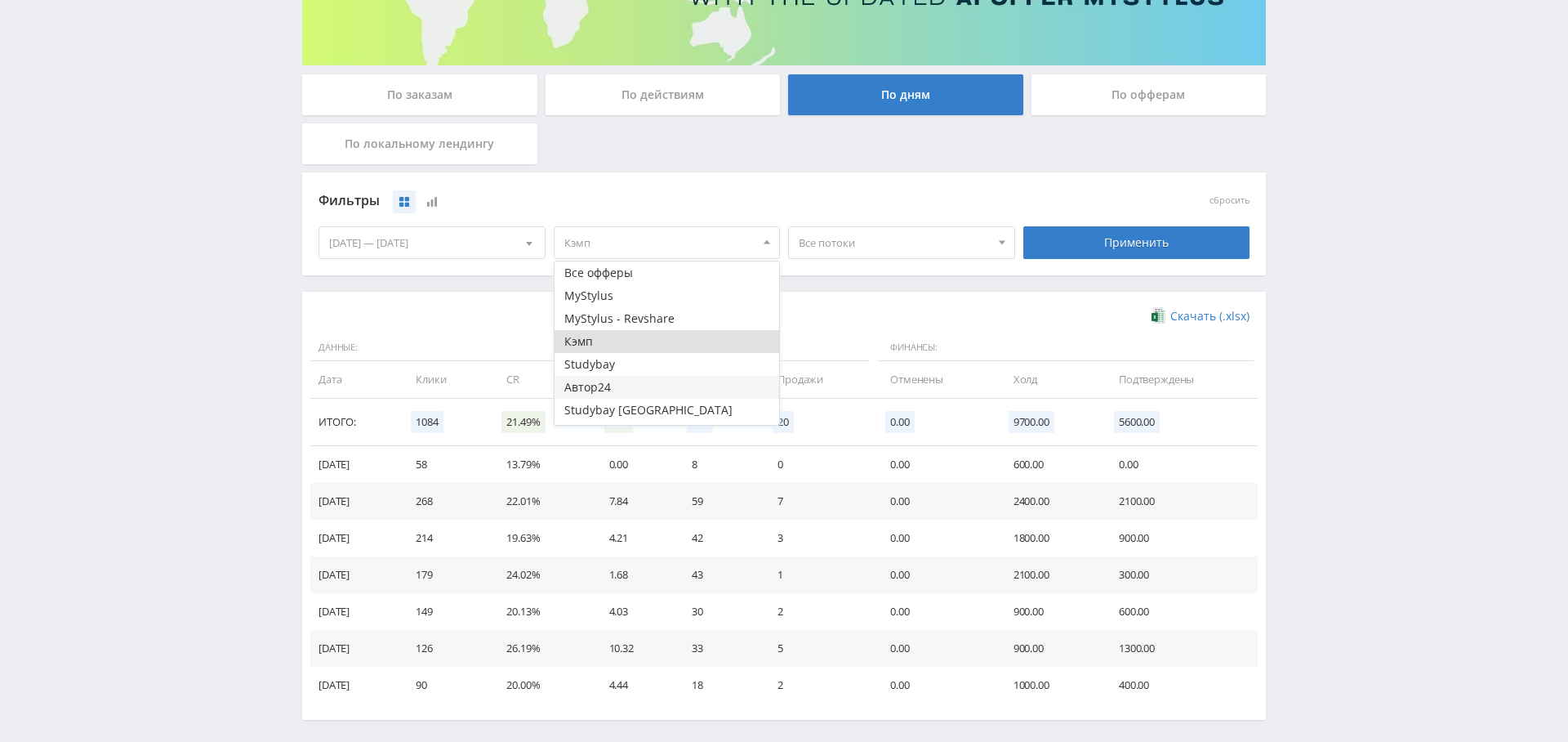
click at [619, 387] on button "Автор24" at bounding box center [667, 387] width 225 height 23
click at [632, 336] on button "Кэмп" at bounding box center [667, 342] width 225 height 23
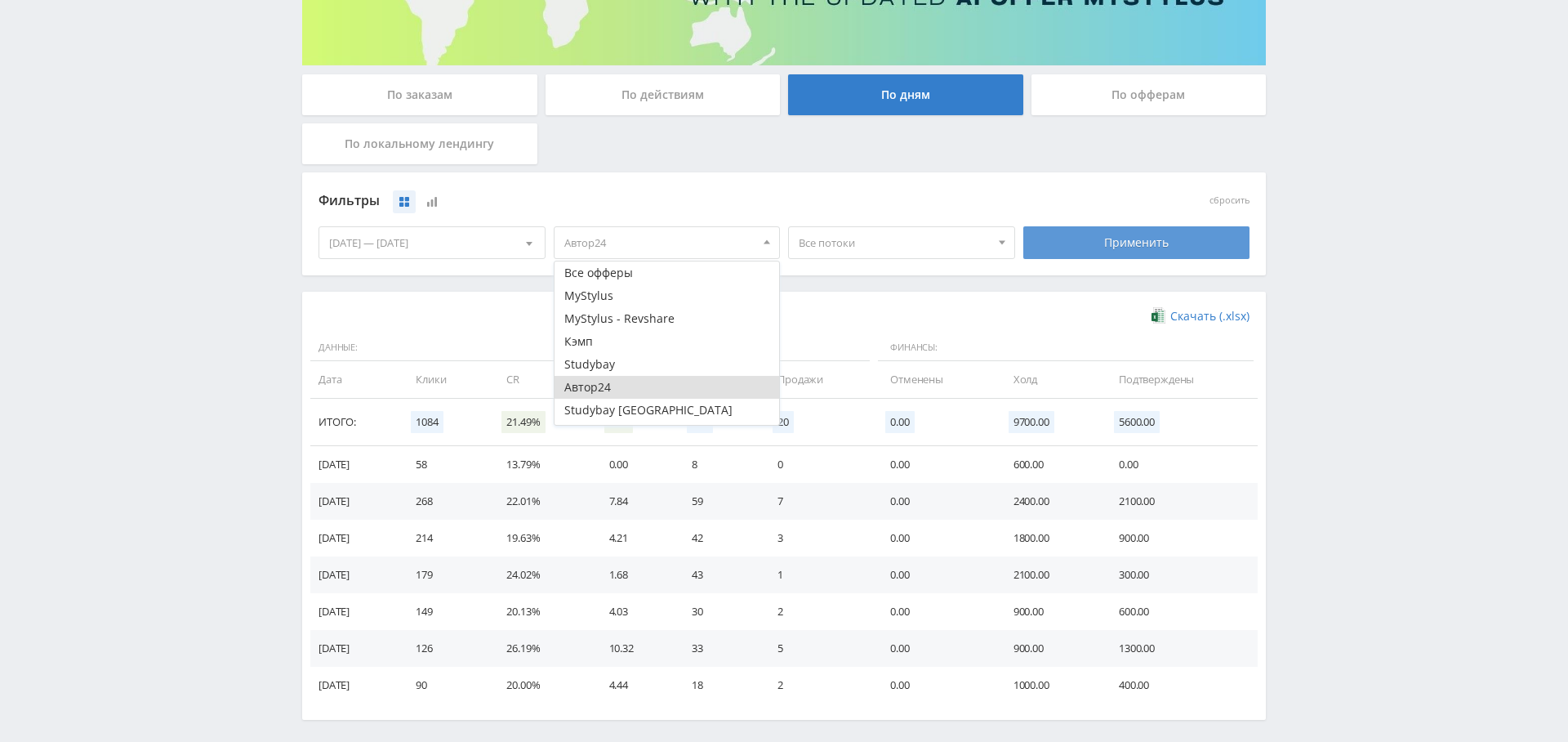
click at [1072, 242] on div "Применить" at bounding box center [1137, 242] width 227 height 32
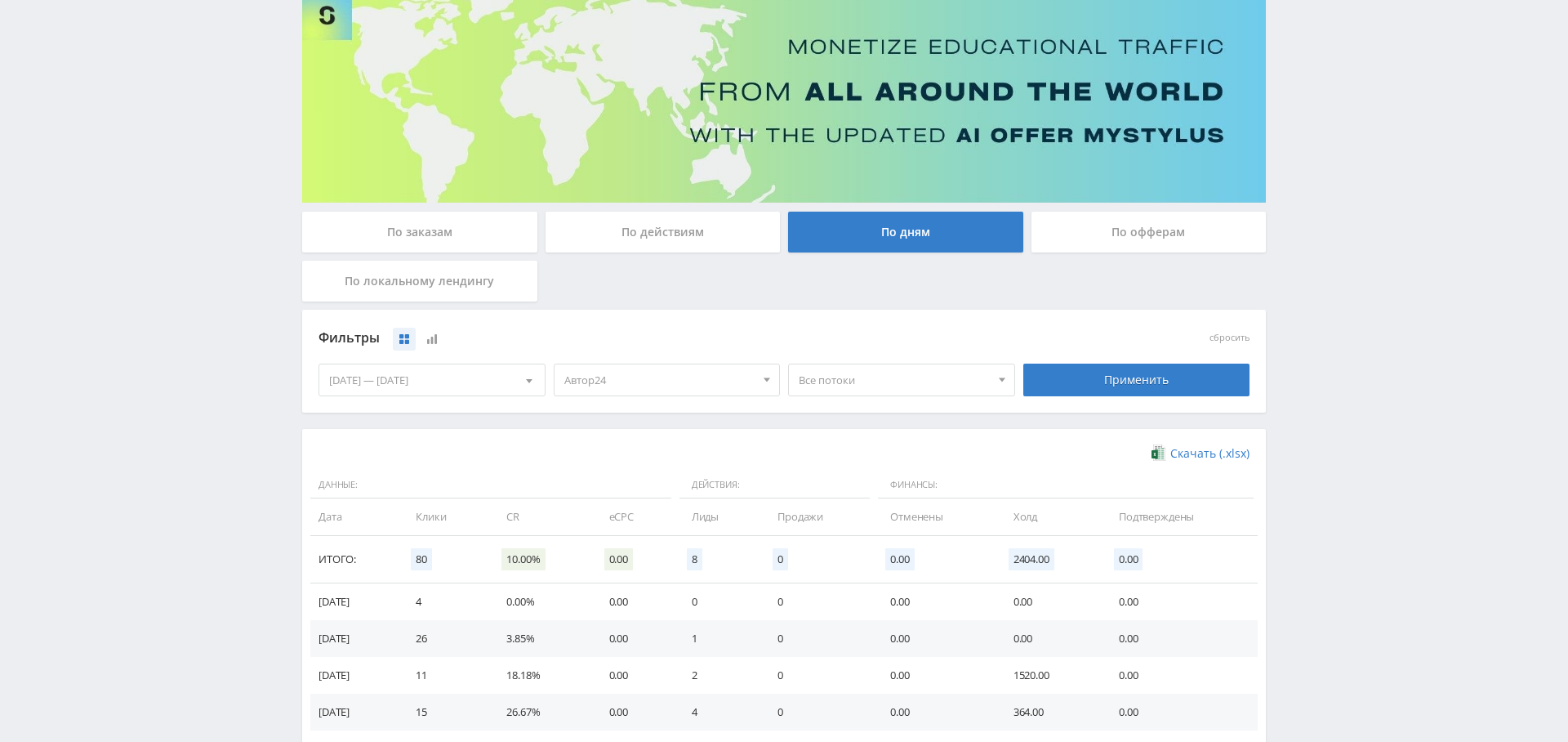
scroll to position [87, 0]
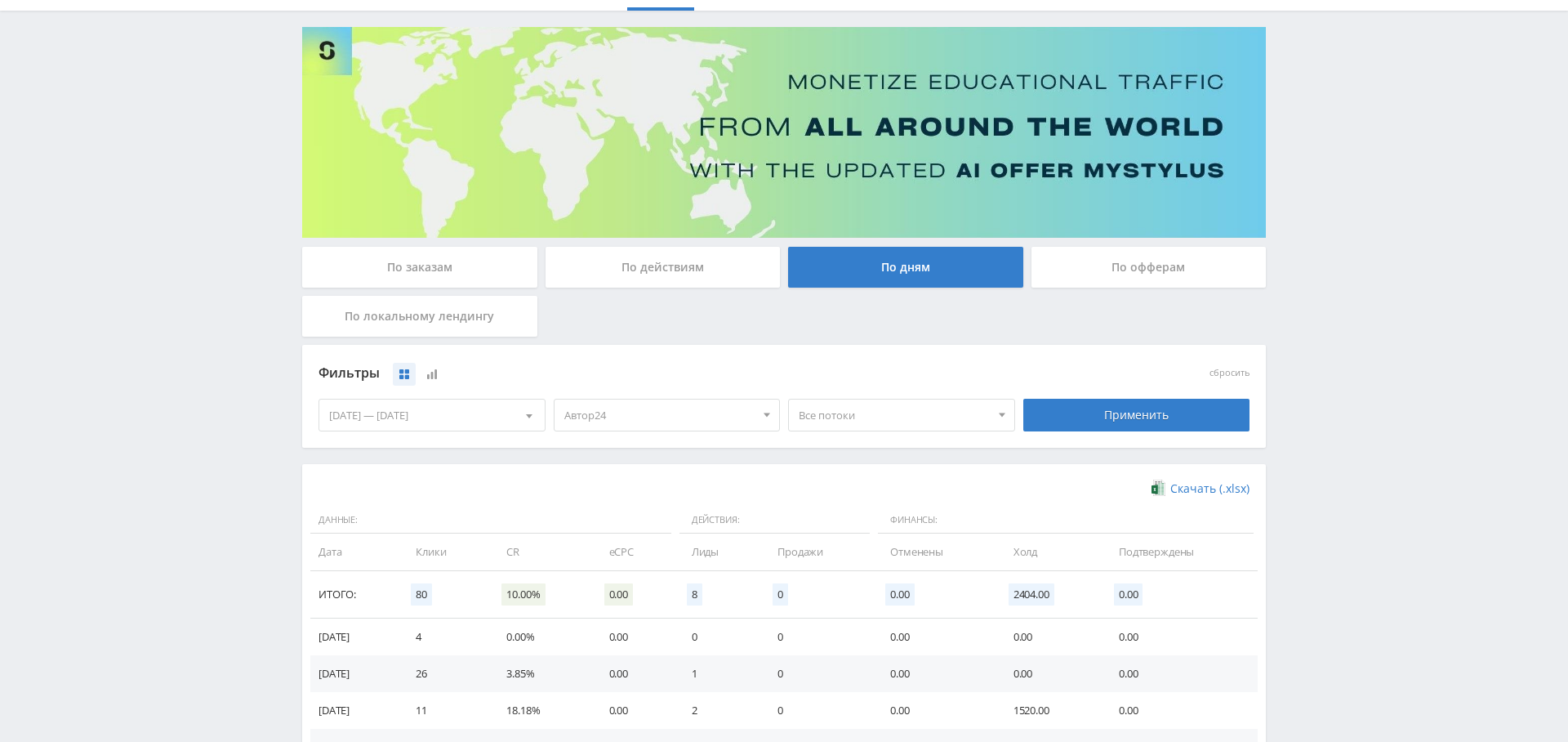
click at [634, 406] on span "Автор24" at bounding box center [660, 415] width 191 height 31
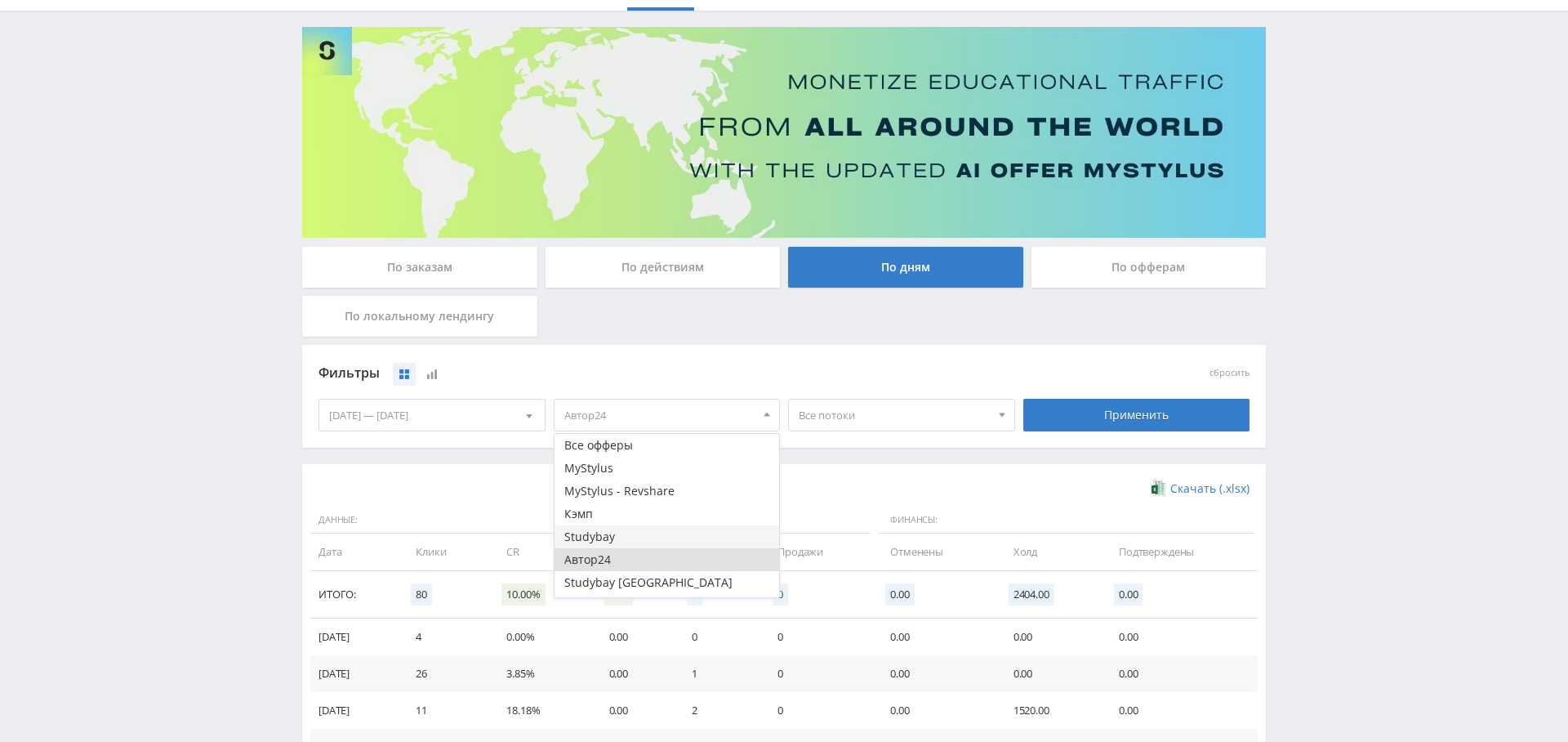
scroll to position [20, 0]
click at [634, 589] on button "Study AI (RevShare)" at bounding box center [667, 586] width 225 height 23
click at [633, 539] on button "Автор24" at bounding box center [667, 540] width 225 height 23
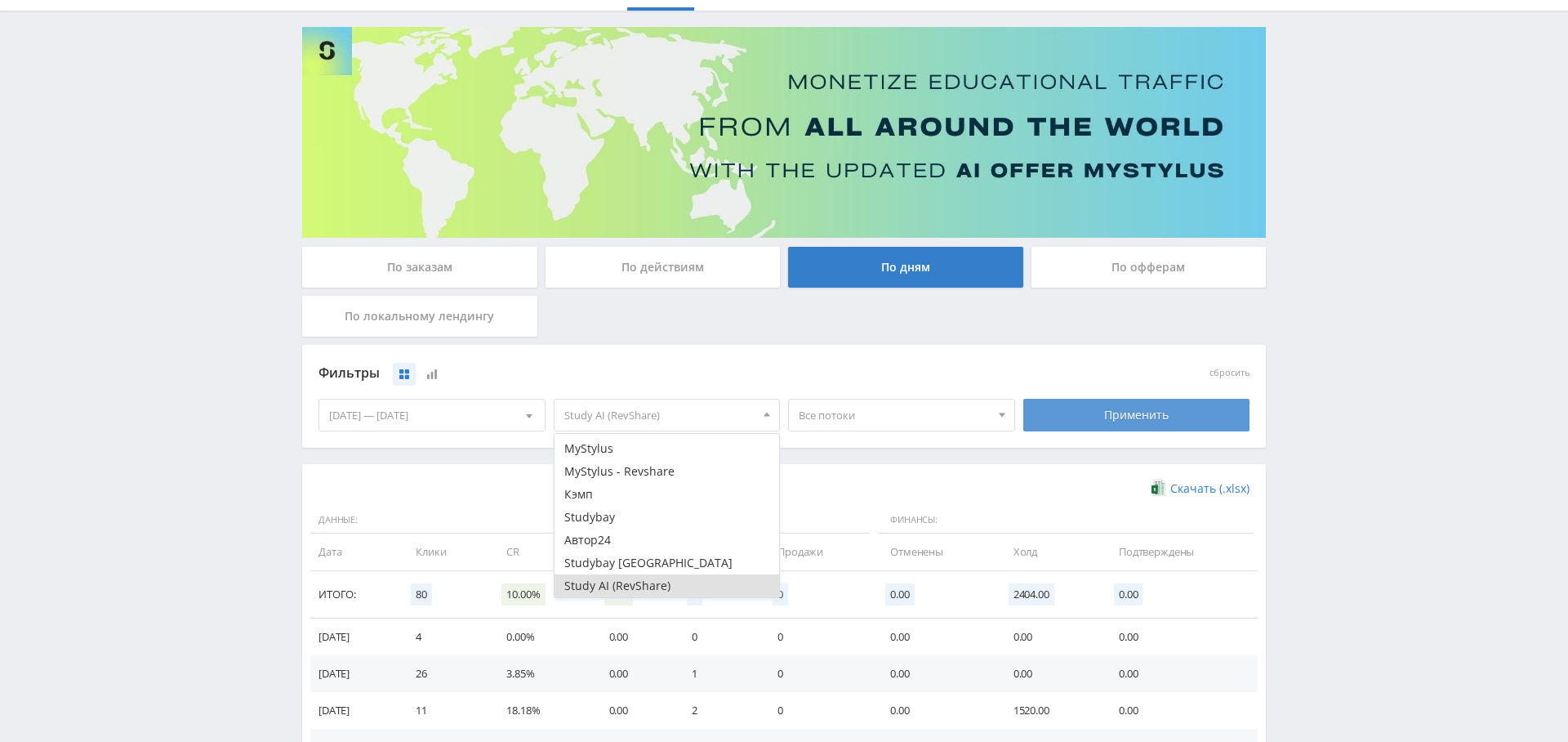
click at [1169, 404] on div "Применить" at bounding box center [1137, 415] width 227 height 32
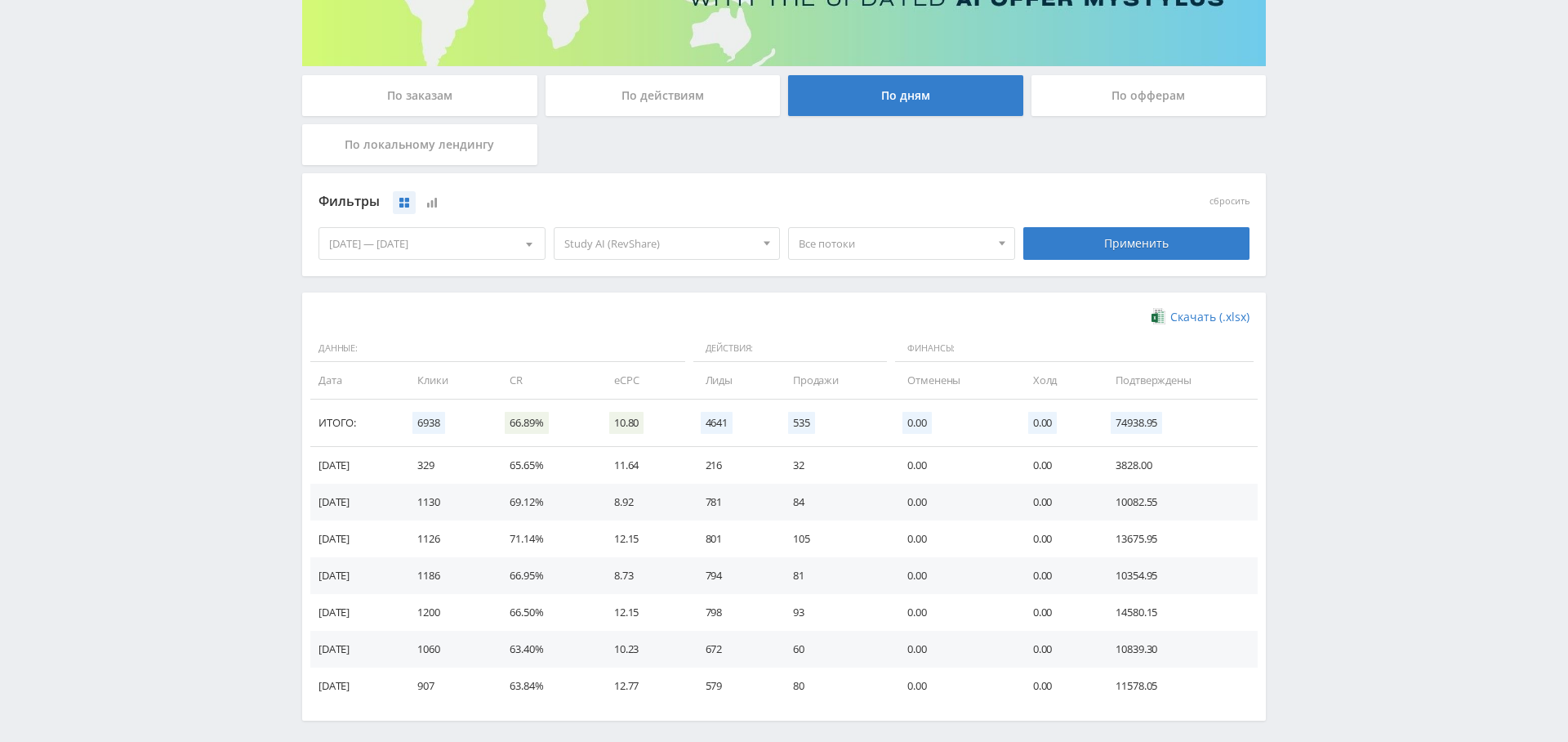
scroll to position [0, 0]
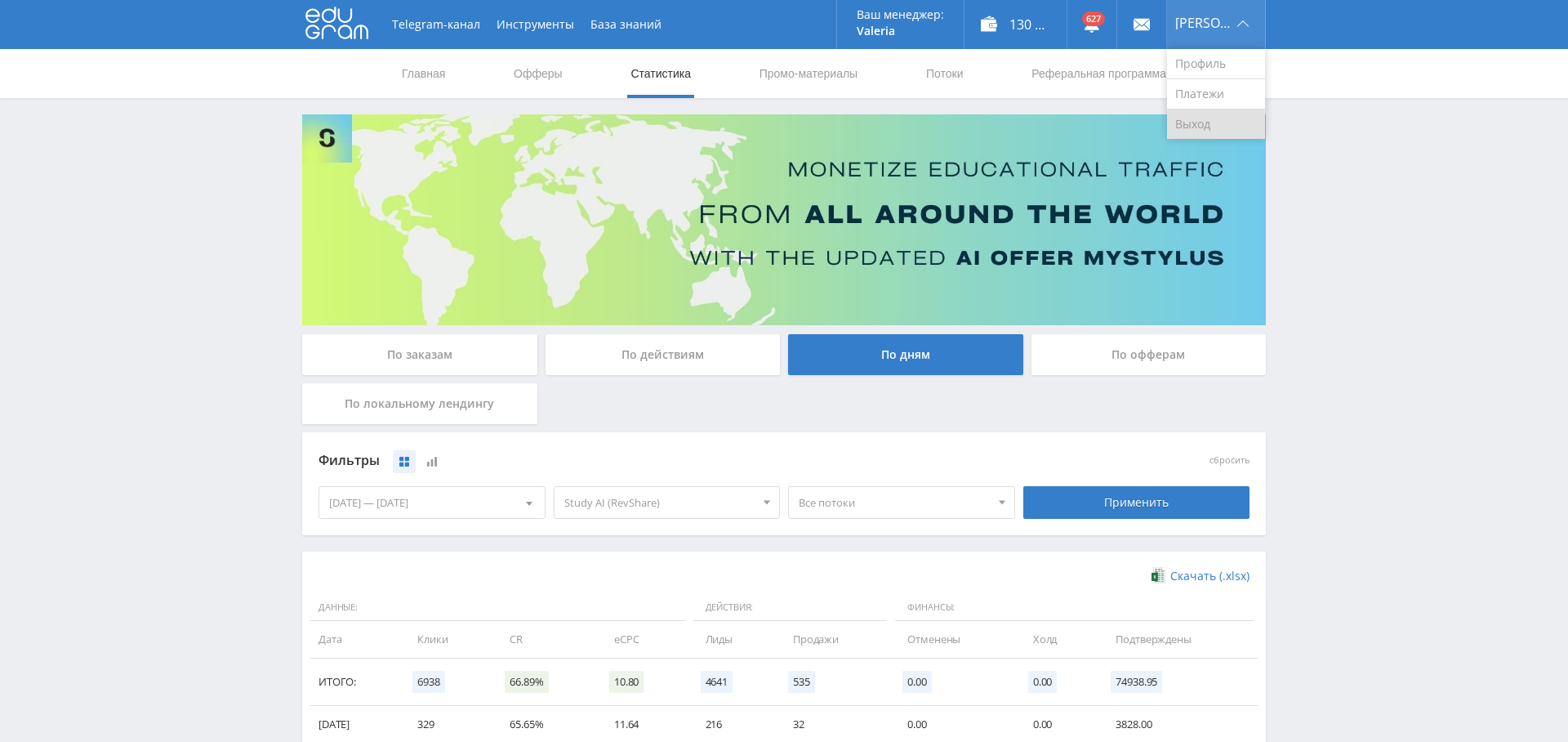
click at [1226, 123] on link "Выход" at bounding box center [1215, 124] width 98 height 29
